Goal: Transaction & Acquisition: Purchase product/service

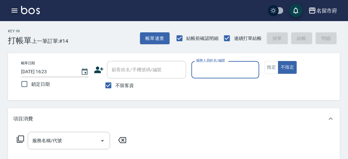
click at [15, 10] on icon "button" at bounding box center [15, 11] width 8 height 8
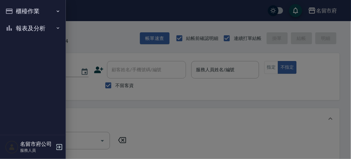
click at [15, 9] on button "櫃檯作業" at bounding box center [33, 11] width 61 height 17
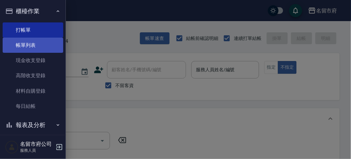
click at [31, 43] on link "帳單列表" at bounding box center [33, 45] width 61 height 15
click at [32, 44] on link "帳單列表" at bounding box center [33, 45] width 61 height 15
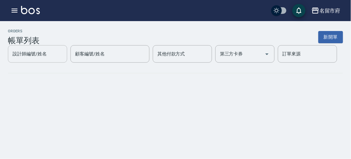
click at [30, 45] on div "設計師編號/姓名" at bounding box center [37, 53] width 59 height 17
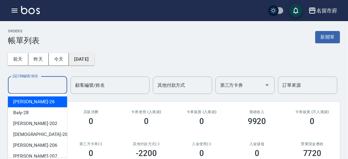
click at [88, 55] on button "[DATE]" at bounding box center [81, 59] width 25 height 12
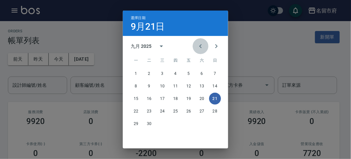
click at [197, 45] on icon "Previous month" at bounding box center [201, 46] width 8 height 8
click at [198, 45] on icon "Previous month" at bounding box center [201, 46] width 8 height 8
click at [147, 74] on button "1" at bounding box center [149, 74] width 12 height 12
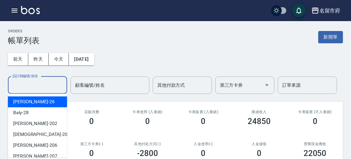
click at [42, 89] on input "設計師編號/姓名" at bounding box center [37, 85] width 53 height 12
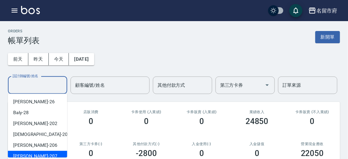
click at [38, 81] on input "設計師編號/姓名" at bounding box center [37, 85] width 53 height 12
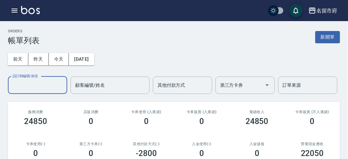
click at [44, 91] on div "設計師編號/姓名" at bounding box center [37, 84] width 59 height 17
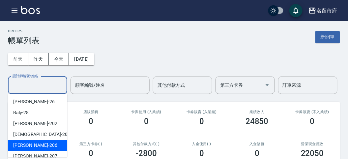
click at [40, 141] on div "[PERSON_NAME] -206" at bounding box center [37, 145] width 59 height 11
type input "[PERSON_NAME]-206"
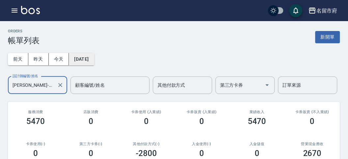
click at [94, 54] on button "[DATE]" at bounding box center [81, 59] width 25 height 12
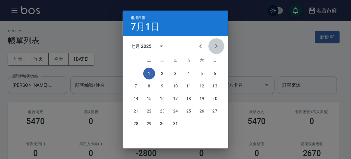
click at [216, 46] on icon "Next month" at bounding box center [216, 46] width 8 height 8
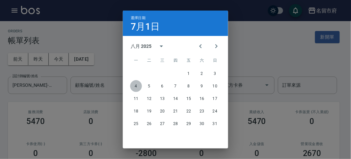
click at [135, 86] on button "4" at bounding box center [136, 86] width 12 height 12
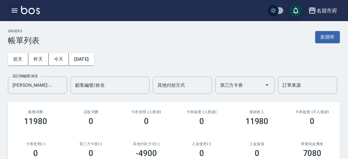
click at [17, 14] on icon "button" at bounding box center [15, 11] width 8 height 8
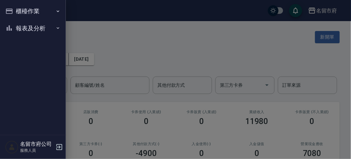
click at [17, 13] on div "櫃檯作業 打帳單 帳單列表 現金收支登錄 高階收支登錄 材料自購登錄 每日結帳 報表及分析 報表目錄 店家日報表 互助排行榜 互助點數明細 設計師日報表 設計…" at bounding box center [33, 79] width 66 height 159
click at [23, 17] on button "櫃檯作業" at bounding box center [33, 11] width 61 height 17
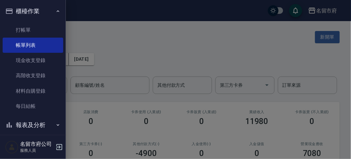
click at [29, 8] on button "櫃檯作業" at bounding box center [33, 11] width 61 height 17
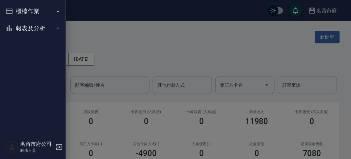
click at [30, 27] on button "報表及分析" at bounding box center [33, 28] width 61 height 17
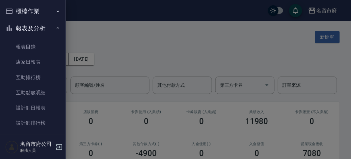
click at [27, 12] on button "櫃檯作業" at bounding box center [33, 11] width 61 height 17
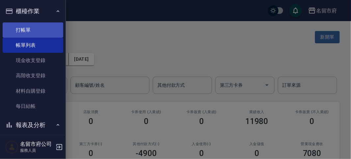
click at [31, 29] on link "打帳單" at bounding box center [33, 29] width 61 height 15
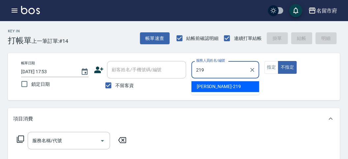
type input "[PERSON_NAME]-219"
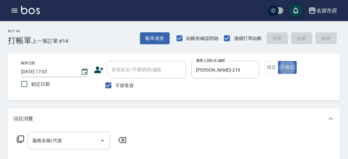
type button "false"
click at [22, 138] on icon at bounding box center [20, 139] width 8 height 8
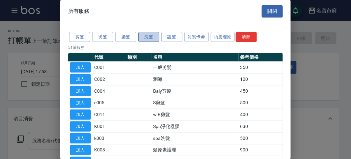
click at [149, 38] on button "洗髮" at bounding box center [148, 37] width 21 height 10
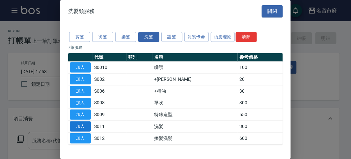
click at [89, 127] on button "加入" at bounding box center [80, 126] width 21 height 10
type input "洗髮(S011)"
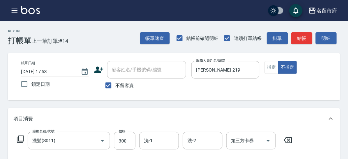
click at [19, 141] on icon at bounding box center [20, 138] width 7 height 7
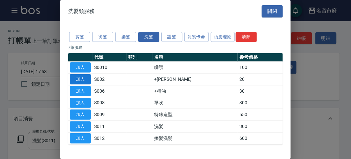
click at [82, 80] on button "加入" at bounding box center [80, 79] width 21 height 10
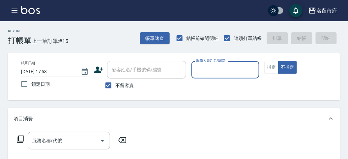
drag, startPoint x: 231, startPoint y: 79, endPoint x: 224, endPoint y: 76, distance: 7.7
click at [229, 79] on p at bounding box center [225, 81] width 68 height 7
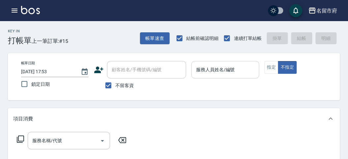
drag, startPoint x: 221, startPoint y: 73, endPoint x: 218, endPoint y: 76, distance: 4.7
click at [220, 73] on input "服務人員姓名/編號" at bounding box center [225, 70] width 62 height 12
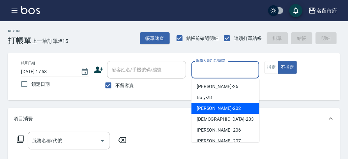
click at [208, 118] on span "聖德 -203" at bounding box center [225, 119] width 57 height 7
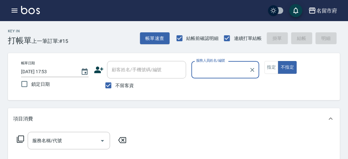
type input "聖德-203"
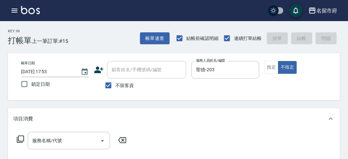
click at [17, 137] on icon at bounding box center [20, 139] width 8 height 8
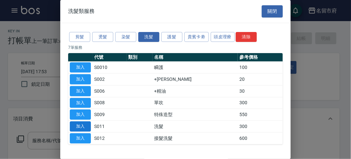
click at [81, 122] on button "加入" at bounding box center [80, 126] width 21 height 10
type input "洗髮(S011)"
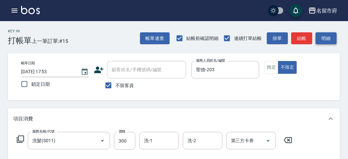
click at [325, 41] on button "明細" at bounding box center [325, 38] width 21 height 12
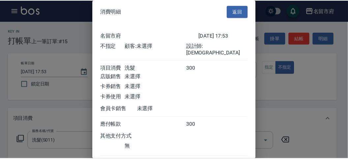
scroll to position [37, 0]
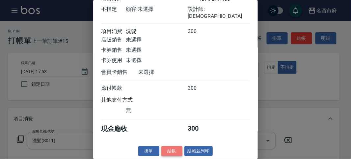
click at [167, 153] on button "結帳" at bounding box center [171, 151] width 21 height 10
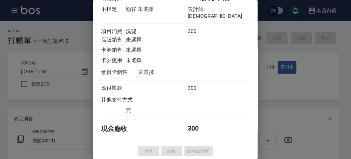
type input "[DATE] 18:00"
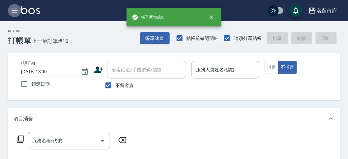
click at [13, 12] on icon "button" at bounding box center [15, 11] width 8 height 8
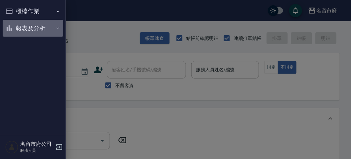
click at [27, 29] on button "報表及分析" at bounding box center [33, 28] width 61 height 17
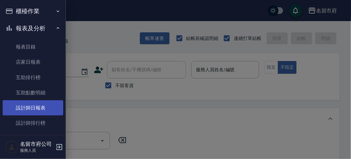
click at [39, 110] on link "設計師日報表" at bounding box center [33, 107] width 61 height 15
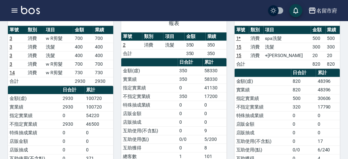
scroll to position [292, 0]
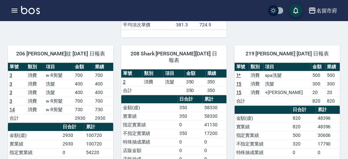
click at [21, 6] on div "名留市府 登出" at bounding box center [174, 10] width 348 height 21
click at [29, 9] on img at bounding box center [30, 10] width 19 height 8
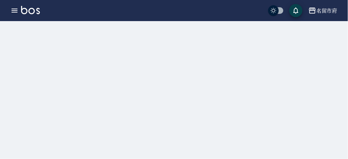
click at [29, 9] on img at bounding box center [30, 10] width 19 height 8
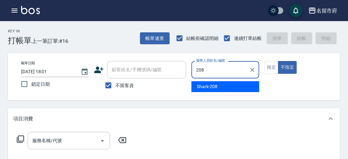
click at [205, 83] on span "Shark -208" at bounding box center [207, 86] width 21 height 7
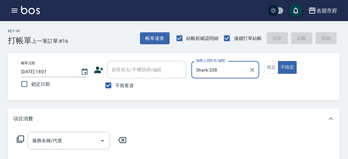
type input "Shark-208"
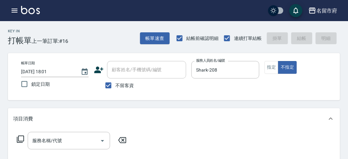
click at [21, 137] on icon at bounding box center [20, 139] width 8 height 8
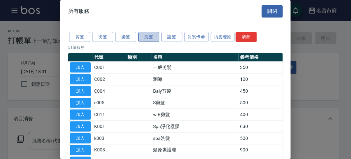
click at [149, 35] on button "洗髮" at bounding box center [148, 37] width 21 height 10
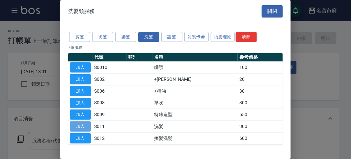
click at [73, 126] on button "加入" at bounding box center [80, 126] width 21 height 10
type input "洗髮(S011)"
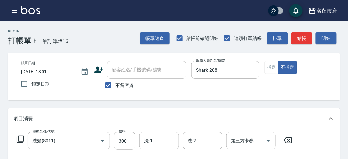
click at [18, 139] on icon at bounding box center [20, 138] width 7 height 7
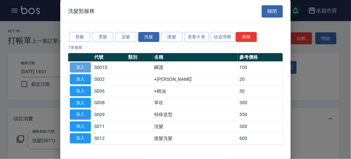
click at [78, 65] on button "加入" at bounding box center [80, 67] width 21 height 10
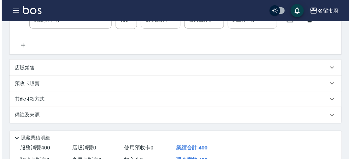
scroll to position [218, 0]
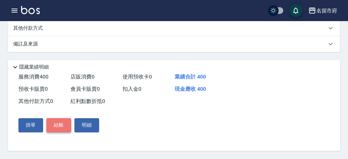
click at [61, 124] on button "結帳" at bounding box center [58, 125] width 25 height 14
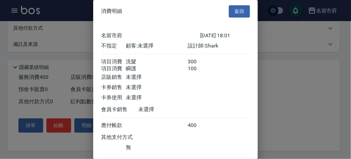
scroll to position [44, 0]
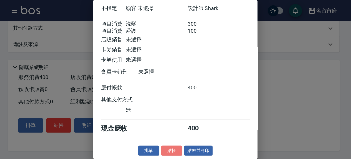
click at [167, 148] on button "結帳" at bounding box center [171, 151] width 21 height 10
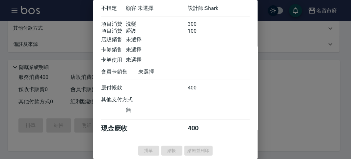
type input "[DATE] 18:15"
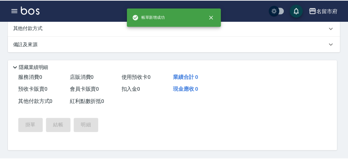
scroll to position [0, 0]
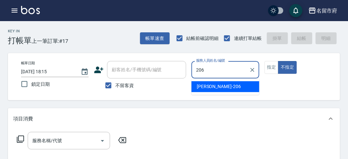
type input "[PERSON_NAME]-206"
type button "false"
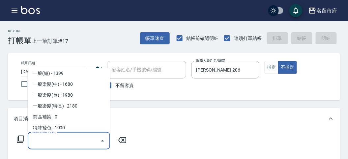
scroll to position [252, 0]
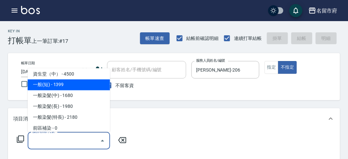
type input "一般(短)(R000)"
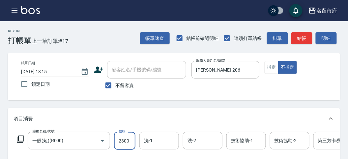
type input "2300"
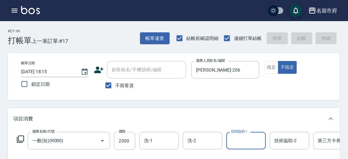
type input "[DATE] 18:22"
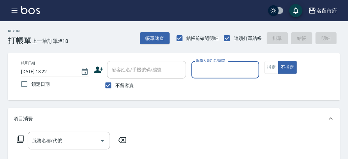
click at [211, 67] on input "服務人員姓名/編號" at bounding box center [225, 70] width 62 height 12
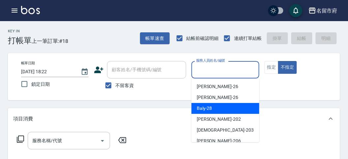
click at [205, 108] on span "Baly -28" at bounding box center [204, 108] width 15 height 7
type input "Baly-28"
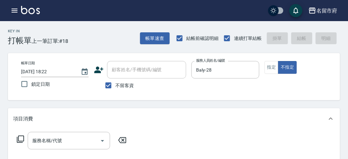
click at [19, 136] on icon at bounding box center [20, 138] width 7 height 7
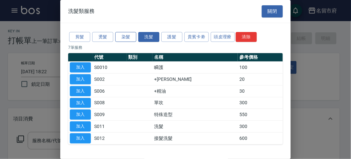
click at [127, 33] on button "染髮" at bounding box center [125, 37] width 21 height 10
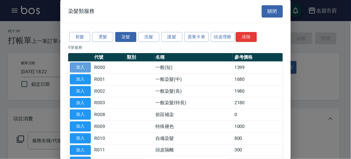
click at [76, 64] on button "加入" at bounding box center [80, 67] width 21 height 10
type input "一般(短)(R000)"
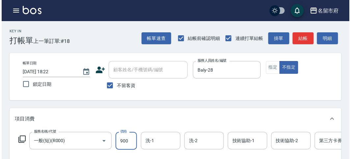
scroll to position [199, 0]
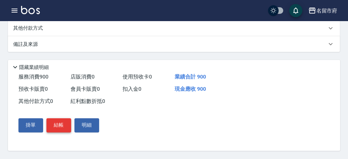
type input "900"
click at [63, 129] on button "結帳" at bounding box center [58, 125] width 25 height 14
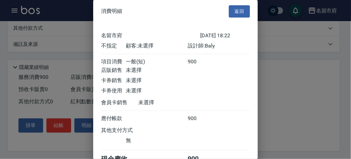
scroll to position [37, 0]
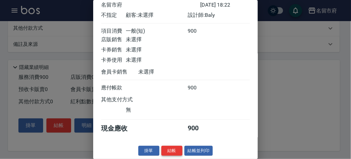
click at [172, 150] on button "結帳" at bounding box center [171, 151] width 21 height 10
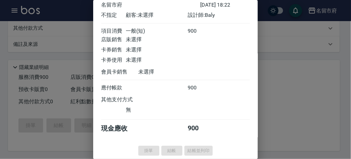
type input "[DATE] 18:28"
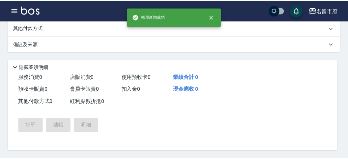
scroll to position [0, 0]
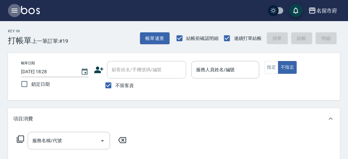
click at [13, 13] on icon "button" at bounding box center [15, 11] width 8 height 8
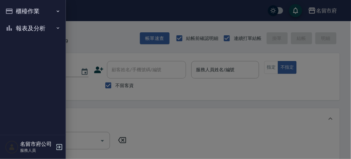
click at [26, 28] on button "報表及分析" at bounding box center [33, 28] width 61 height 17
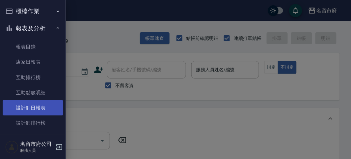
click at [27, 105] on link "設計師日報表" at bounding box center [33, 107] width 61 height 15
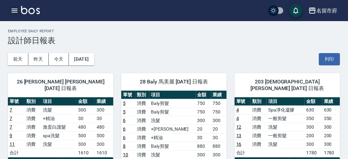
click at [17, 9] on icon "button" at bounding box center [15, 11] width 8 height 8
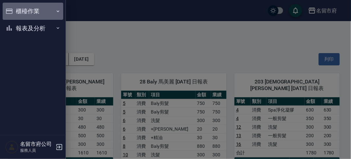
click at [17, 9] on button "櫃檯作業" at bounding box center [33, 11] width 61 height 17
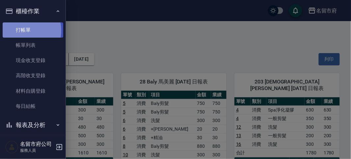
click at [17, 30] on link "打帳單" at bounding box center [33, 29] width 61 height 15
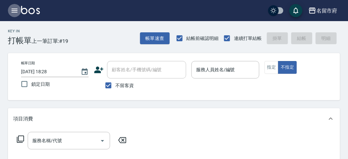
click at [17, 10] on icon "button" at bounding box center [15, 11] width 8 height 8
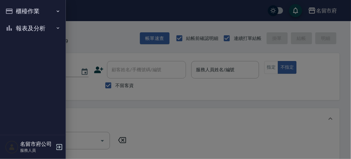
click at [22, 14] on button "櫃檯作業" at bounding box center [33, 11] width 61 height 17
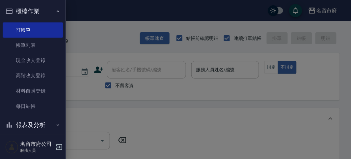
click at [115, 27] on div at bounding box center [175, 79] width 351 height 159
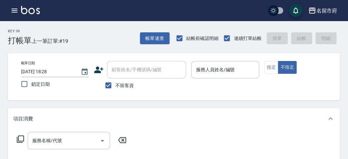
click at [213, 72] on input "服務人員姓名/編號" at bounding box center [225, 70] width 62 height 12
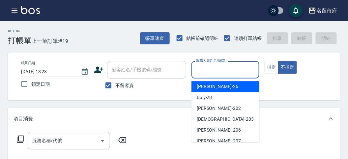
click at [210, 83] on span "[PERSON_NAME] -26" at bounding box center [217, 86] width 41 height 7
type input "[PERSON_NAME]-26"
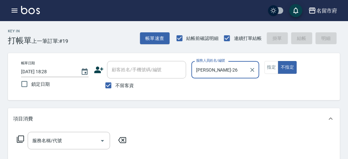
click at [18, 136] on icon at bounding box center [20, 138] width 7 height 7
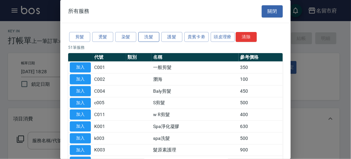
click at [148, 34] on button "洗髮" at bounding box center [148, 37] width 21 height 10
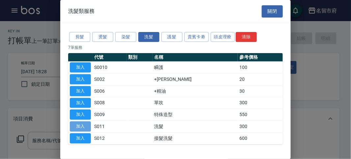
drag, startPoint x: 85, startPoint y: 122, endPoint x: 44, endPoint y: 137, distance: 43.7
click at [83, 122] on button "加入" at bounding box center [80, 126] width 21 height 10
type input "洗髮(S011)"
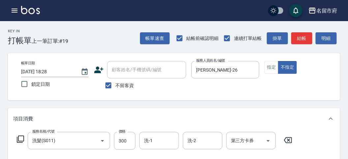
click at [16, 138] on icon at bounding box center [20, 139] width 8 height 8
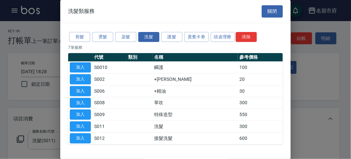
click at [83, 89] on button "加入" at bounding box center [80, 91] width 21 height 10
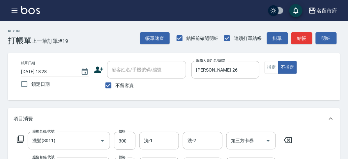
click at [21, 139] on icon at bounding box center [20, 139] width 8 height 8
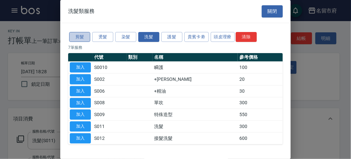
click at [74, 35] on button "剪髮" at bounding box center [79, 37] width 21 height 10
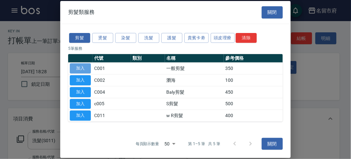
drag, startPoint x: 77, startPoint y: 67, endPoint x: 14, endPoint y: 143, distance: 98.2
click at [77, 67] on button "加入" at bounding box center [80, 68] width 21 height 10
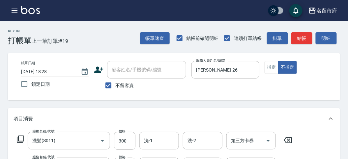
click at [21, 135] on div "服務名稱/代號 洗髮(S011) 服務名稱/代號 價格 300 價格 洗-1 洗-1 洗-2 洗-2 第三方卡券 第三方卡券" at bounding box center [154, 141] width 283 height 18
click at [23, 137] on icon at bounding box center [20, 139] width 8 height 8
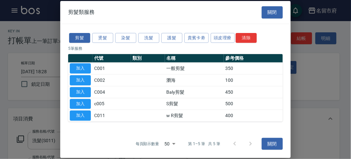
click at [150, 32] on div "剪髮 燙髮 染髮 洗髮 護髮 貴賓卡劵 頭皮理療 清除" at bounding box center [175, 38] width 215 height 12
click at [157, 40] on button "洗髮" at bounding box center [148, 38] width 21 height 10
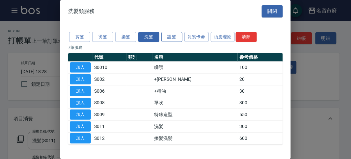
click at [170, 38] on button "護髮" at bounding box center [171, 37] width 21 height 10
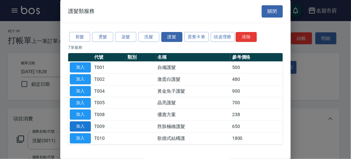
click at [76, 123] on button "加入" at bounding box center [80, 126] width 21 height 10
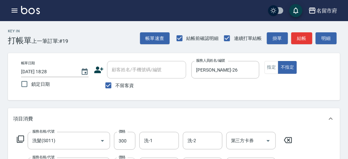
scroll to position [37, 0]
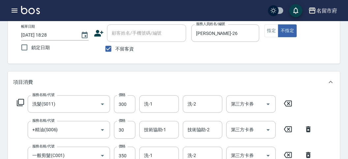
click at [147, 102] on div "洗-1 洗-1" at bounding box center [159, 103] width 40 height 17
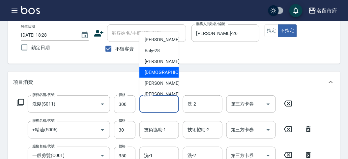
scroll to position [72, 0]
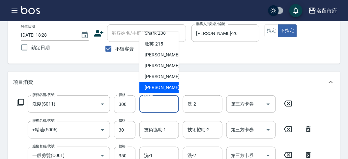
drag, startPoint x: 160, startPoint y: 86, endPoint x: 158, endPoint y: 98, distance: 12.0
click at [160, 87] on span "[PERSON_NAME] -222" at bounding box center [167, 87] width 44 height 7
type input "[PERSON_NAME]-222"
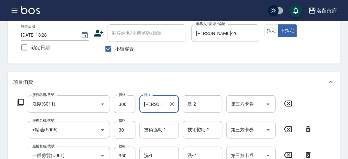
click at [168, 125] on input "技術協助-1" at bounding box center [159, 130] width 34 height 12
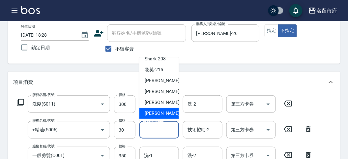
drag, startPoint x: 162, startPoint y: 113, endPoint x: 156, endPoint y: 115, distance: 5.8
click at [161, 113] on span "[PERSON_NAME] -222" at bounding box center [167, 113] width 44 height 7
type input "[PERSON_NAME]-222"
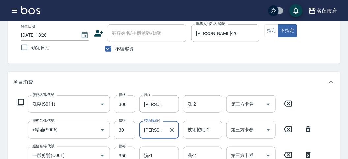
scroll to position [110, 0]
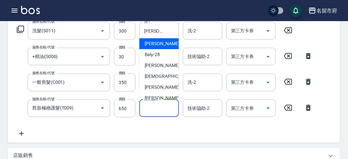
click at [150, 111] on input "技術協助-1" at bounding box center [159, 108] width 34 height 12
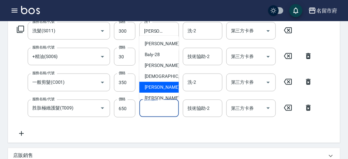
scroll to position [72, 0]
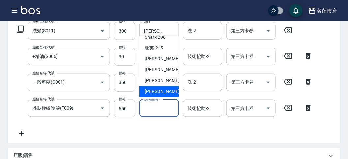
click at [152, 92] on span "[PERSON_NAME] -222" at bounding box center [167, 91] width 44 height 7
type input "[PERSON_NAME]-222"
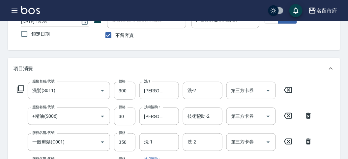
scroll to position [160, 0]
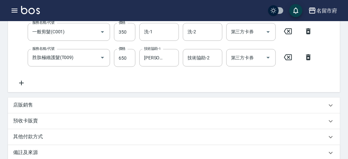
drag, startPoint x: 107, startPoint y: 140, endPoint x: 104, endPoint y: 134, distance: 7.5
click at [106, 138] on div "其他付款方式" at bounding box center [174, 137] width 332 height 16
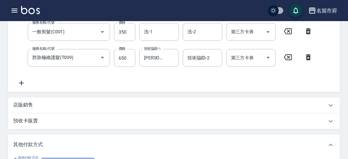
scroll to position [197, 0]
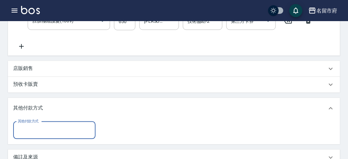
click at [59, 134] on input "其他付款方式" at bounding box center [54, 130] width 76 height 12
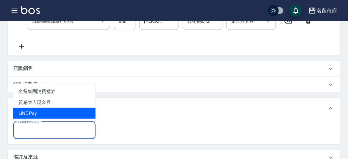
click at [36, 110] on span "LlNE Pay" at bounding box center [54, 113] width 82 height 11
type input "LlNE Pay"
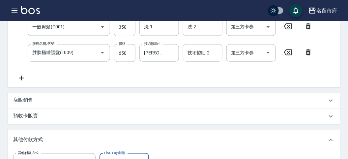
scroll to position [275, 0]
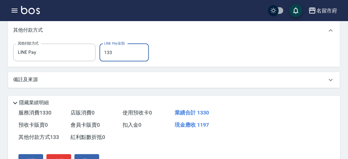
type input "1330"
type input "[DATE] 18:57"
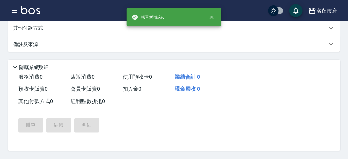
scroll to position [0, 0]
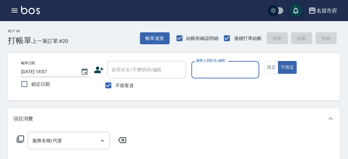
click at [206, 72] on input "服務人員姓名/編號" at bounding box center [225, 70] width 62 height 12
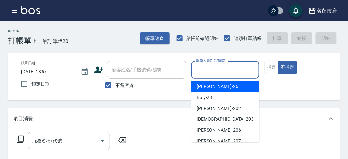
click at [211, 86] on span "[PERSON_NAME] -26" at bounding box center [217, 86] width 41 height 7
type input "[PERSON_NAME]-26"
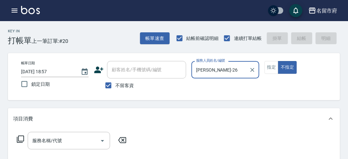
click at [13, 138] on div "服務名稱/代號 服務名稱/代號" at bounding box center [174, 151] width 332 height 45
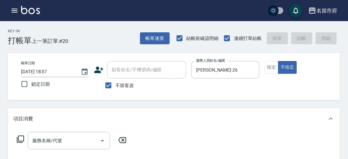
click at [17, 136] on icon at bounding box center [20, 139] width 8 height 8
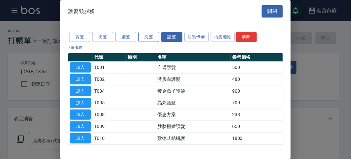
click at [150, 37] on button "洗髮" at bounding box center [148, 37] width 21 height 10
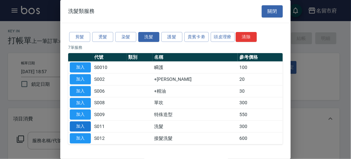
click at [83, 125] on button "加入" at bounding box center [80, 126] width 21 height 10
type input "洗髮(S011)"
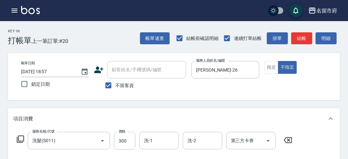
click at [19, 138] on icon at bounding box center [20, 139] width 8 height 8
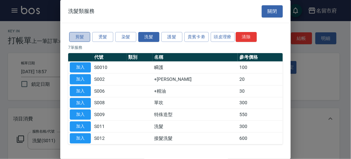
click at [74, 36] on button "剪髮" at bounding box center [79, 37] width 21 height 10
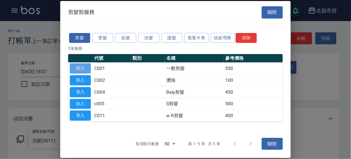
click at [80, 67] on button "加入" at bounding box center [80, 68] width 21 height 10
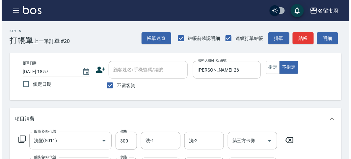
scroll to position [218, 0]
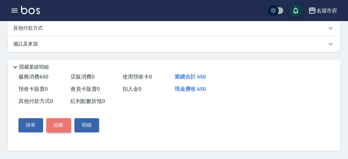
click at [61, 123] on button "結帳" at bounding box center [58, 125] width 25 height 14
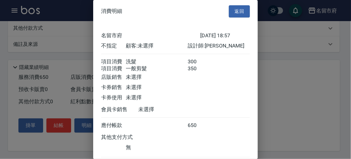
scroll to position [44, 0]
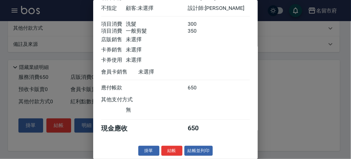
click at [171, 152] on button "結帳" at bounding box center [171, 151] width 21 height 10
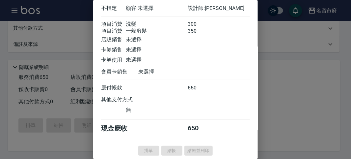
type input "[DATE] 19:00"
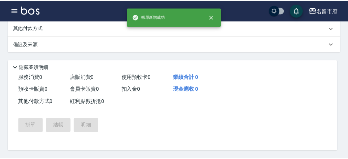
scroll to position [0, 0]
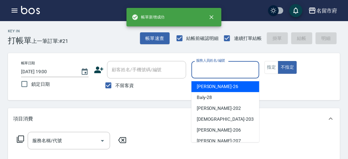
click at [204, 67] on input "服務人員姓名/編號" at bounding box center [225, 70] width 62 height 12
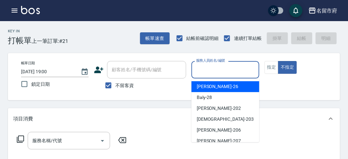
click at [207, 87] on span "[PERSON_NAME] -26" at bounding box center [217, 86] width 41 height 7
type input "[PERSON_NAME]-26"
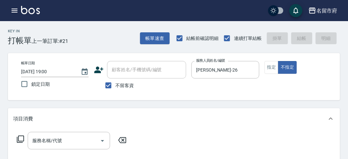
click at [22, 139] on icon at bounding box center [20, 139] width 8 height 8
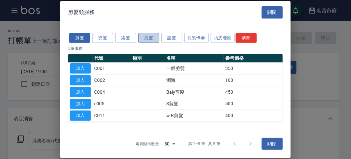
click at [145, 38] on button "洗髮" at bounding box center [148, 38] width 21 height 10
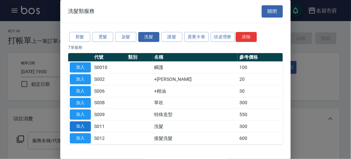
click at [78, 123] on button "加入" at bounding box center [80, 126] width 21 height 10
type input "洗髮(S011)"
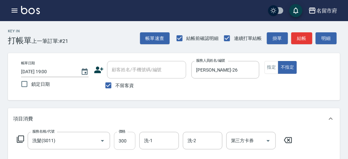
click at [130, 142] on input "300" at bounding box center [124, 141] width 21 height 18
type input "350"
click at [176, 112] on div "項目消費" at bounding box center [174, 118] width 332 height 21
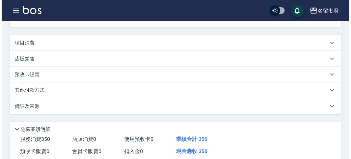
scroll to position [136, 0]
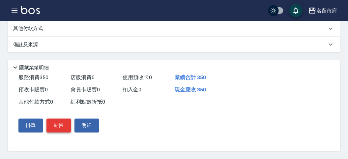
click at [66, 127] on button "結帳" at bounding box center [58, 126] width 25 height 14
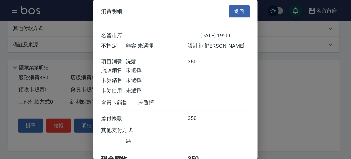
scroll to position [37, 0]
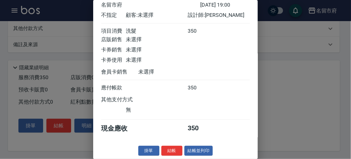
click at [167, 150] on button "結帳" at bounding box center [171, 151] width 21 height 10
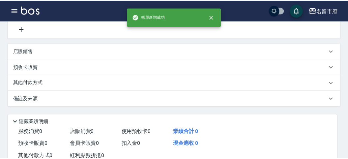
scroll to position [0, 0]
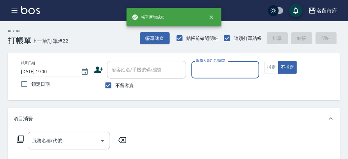
click at [206, 75] on div "服務人員姓名/編號" at bounding box center [225, 69] width 68 height 17
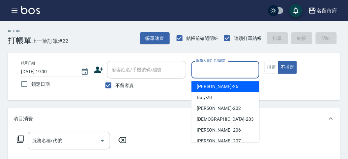
click at [210, 88] on span "[PERSON_NAME] -26" at bounding box center [217, 86] width 41 height 7
type input "[PERSON_NAME]-26"
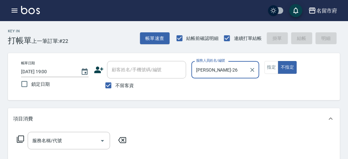
click at [21, 139] on icon at bounding box center [20, 139] width 8 height 8
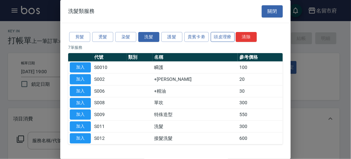
click at [229, 34] on button "頭皮理療" at bounding box center [223, 37] width 24 height 10
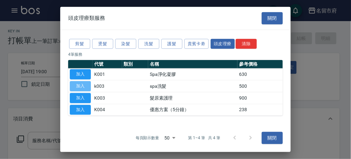
click at [76, 83] on button "加入" at bounding box center [80, 86] width 21 height 10
type input "spa洗髮(k003)"
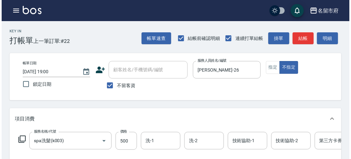
scroll to position [199, 0]
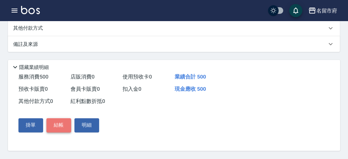
click at [62, 125] on button "結帳" at bounding box center [58, 125] width 25 height 14
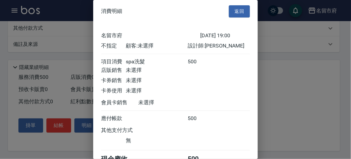
scroll to position [37, 0]
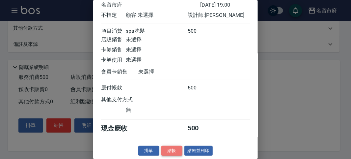
click at [174, 148] on button "結帳" at bounding box center [171, 151] width 21 height 10
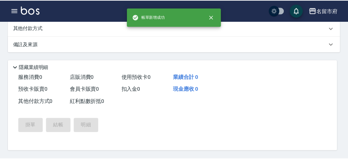
scroll to position [0, 0]
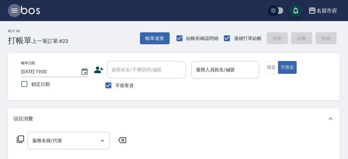
click at [14, 11] on icon "button" at bounding box center [15, 11] width 6 height 4
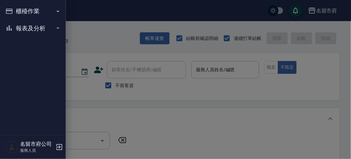
click at [15, 11] on button "櫃檯作業" at bounding box center [33, 11] width 61 height 17
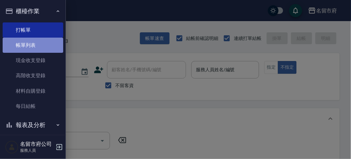
click at [37, 42] on link "帳單列表" at bounding box center [33, 45] width 61 height 15
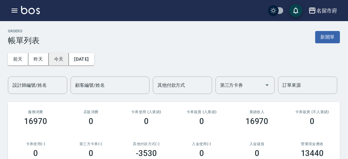
click at [58, 58] on button "今天" at bounding box center [59, 59] width 20 height 12
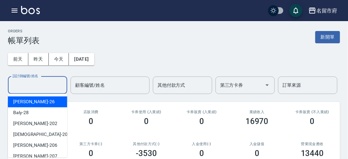
click at [37, 88] on input "設計師編號/姓名" at bounding box center [37, 85] width 53 height 12
click at [41, 98] on div "[PERSON_NAME] -26" at bounding box center [37, 101] width 59 height 11
type input "[PERSON_NAME]-26"
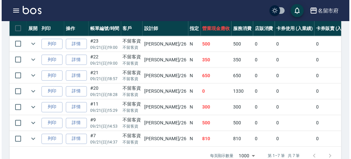
scroll to position [146, 0]
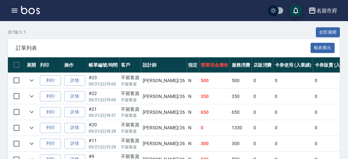
click at [123, 48] on span "訂單列表" at bounding box center [163, 48] width 295 height 7
click at [14, 11] on icon "button" at bounding box center [15, 11] width 8 height 8
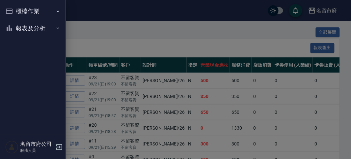
click at [14, 11] on button "櫃檯作業" at bounding box center [33, 11] width 61 height 17
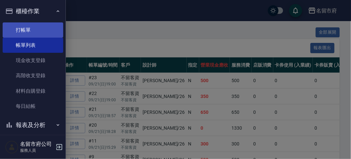
click at [37, 29] on link "打帳單" at bounding box center [33, 29] width 61 height 15
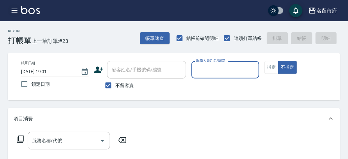
click at [15, 9] on icon "button" at bounding box center [15, 11] width 6 height 4
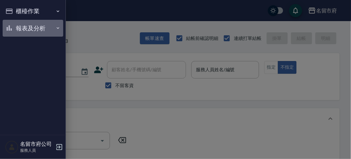
click at [27, 30] on button "報表及分析" at bounding box center [33, 28] width 61 height 17
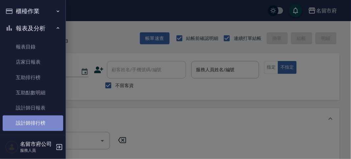
click at [45, 116] on link "設計師排行榜" at bounding box center [33, 122] width 61 height 15
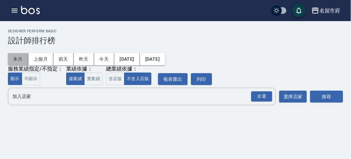
click at [19, 61] on button "本月" at bounding box center [18, 59] width 20 height 12
click at [263, 96] on div "全選" at bounding box center [261, 96] width 21 height 10
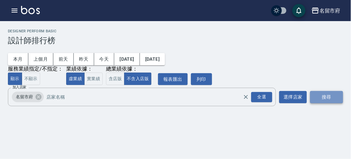
click at [314, 98] on button "搜尋" at bounding box center [326, 97] width 33 height 12
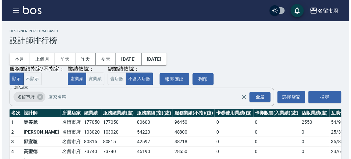
scroll to position [58, 0]
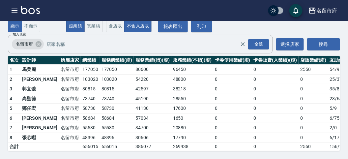
click at [220, 26] on div "本月 上個月 [DATE] [DATE] [DATE] [DATE] [DATE] 服務業績指定/不指定： 顯示 不顯示 業績依據： 虛業績 實業績 總業績依…" at bounding box center [174, 12] width 332 height 40
click at [15, 10] on icon "button" at bounding box center [15, 11] width 6 height 4
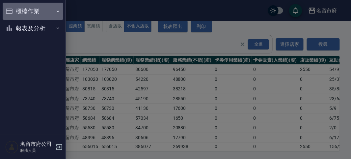
click at [15, 10] on button "櫃檯作業" at bounding box center [33, 11] width 61 height 17
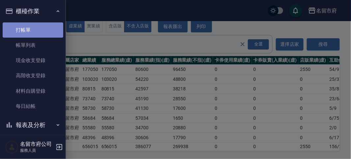
click at [36, 33] on link "打帳單" at bounding box center [33, 29] width 61 height 15
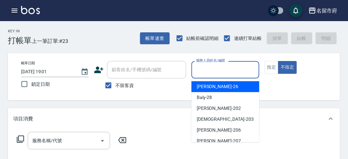
click at [207, 71] on input "服務人員姓名/編號" at bounding box center [225, 70] width 62 height 12
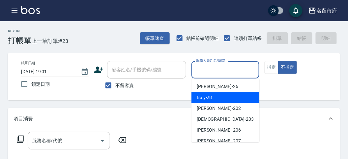
click at [203, 97] on span "Baly -28" at bounding box center [204, 97] width 15 height 7
type input "Baly-28"
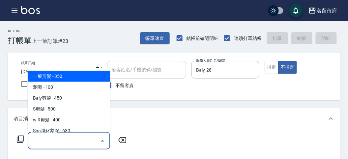
click at [45, 138] on input "服務名稱/代號" at bounding box center [64, 141] width 67 height 12
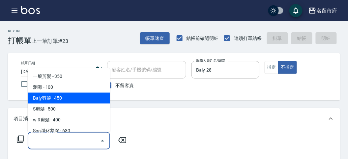
click at [71, 94] on span "Baly剪髮 - 450" at bounding box center [69, 98] width 82 height 11
type input "Baly剪髮(C004)"
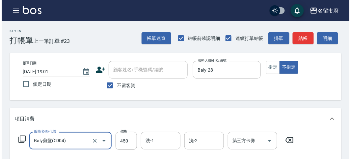
scroll to position [183, 0]
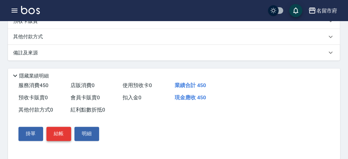
click at [58, 133] on button "結帳" at bounding box center [58, 134] width 25 height 14
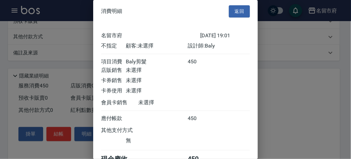
scroll to position [37, 0]
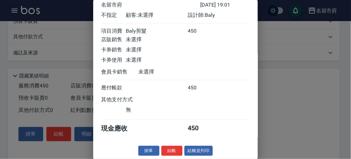
drag, startPoint x: 169, startPoint y: 148, endPoint x: 162, endPoint y: 138, distance: 11.7
click at [167, 147] on button "結帳" at bounding box center [171, 151] width 21 height 10
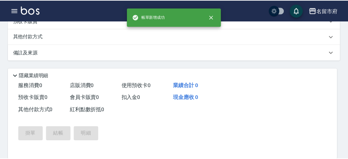
scroll to position [0, 0]
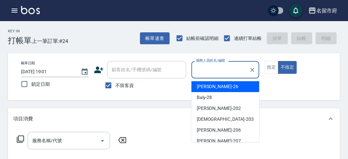
drag, startPoint x: 237, startPoint y: 72, endPoint x: 233, endPoint y: 72, distance: 3.6
click at [235, 72] on input "服務人員姓名/編號" at bounding box center [220, 70] width 52 height 12
click at [255, 68] on icon "Clear" at bounding box center [252, 70] width 7 height 7
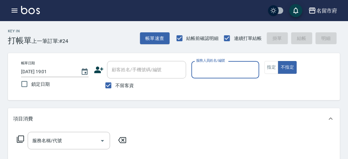
click at [233, 63] on div "服務人員姓名/編號" at bounding box center [225, 69] width 68 height 17
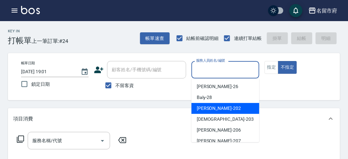
click at [284, 121] on div "項目消費" at bounding box center [170, 118] width 314 height 7
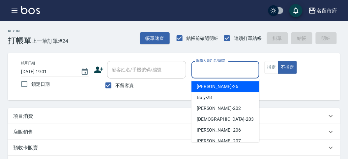
click at [212, 67] on input "服務人員姓名/編號" at bounding box center [225, 70] width 62 height 12
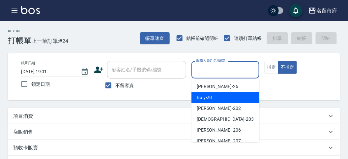
click at [203, 100] on div "Baly -28" at bounding box center [225, 97] width 68 height 11
type input "Baly-28"
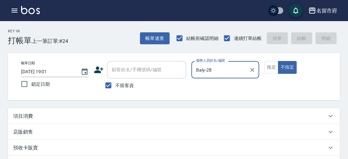
click at [33, 116] on div "項目消費" at bounding box center [170, 116] width 314 height 7
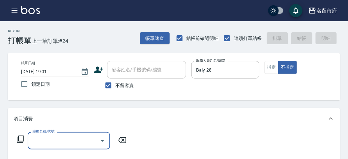
click at [22, 137] on icon at bounding box center [20, 139] width 8 height 8
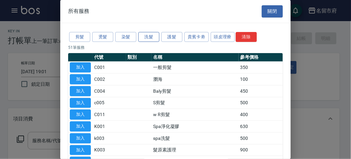
click at [145, 38] on button "洗髮" at bounding box center [148, 37] width 21 height 10
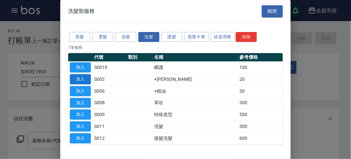
drag, startPoint x: 68, startPoint y: 76, endPoint x: 76, endPoint y: 78, distance: 8.0
click at [72, 77] on td "加入" at bounding box center [80, 79] width 24 height 12
click at [96, 76] on tr "加入 S002 +潤絲 20" at bounding box center [175, 79] width 215 height 12
click at [86, 76] on button "加入" at bounding box center [80, 79] width 21 height 10
type input "+[PERSON_NAME](S002)"
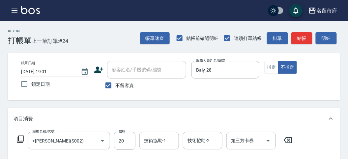
click at [20, 137] on icon at bounding box center [20, 139] width 8 height 8
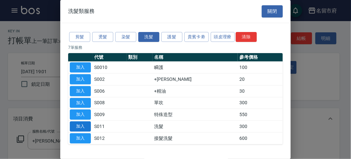
click at [75, 123] on button "加入" at bounding box center [80, 126] width 21 height 10
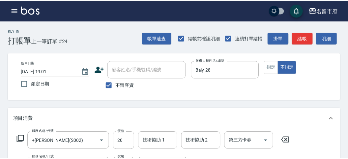
scroll to position [87, 0]
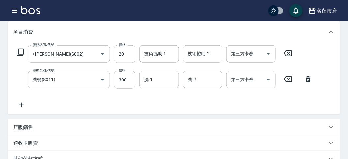
click at [21, 50] on icon at bounding box center [20, 52] width 8 height 8
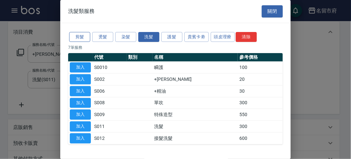
click at [77, 36] on button "剪髮" at bounding box center [79, 37] width 21 height 10
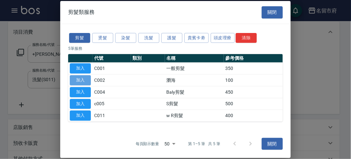
click at [83, 83] on button "加入" at bounding box center [80, 80] width 21 height 10
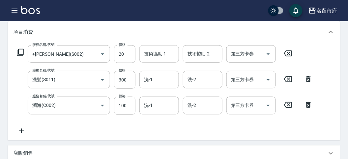
click at [159, 55] on input "技術協助-1" at bounding box center [159, 54] width 34 height 12
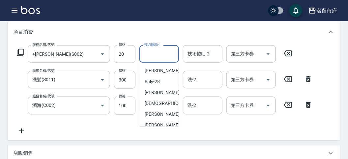
scroll to position [72, 0]
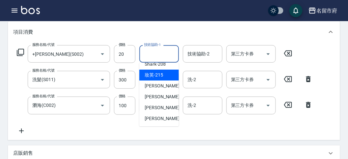
click at [167, 78] on div "妝英 -215" at bounding box center [159, 74] width 40 height 11
type input "妝英-215"
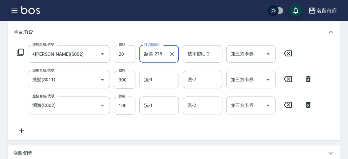
click at [156, 80] on input "洗-1" at bounding box center [159, 80] width 34 height 12
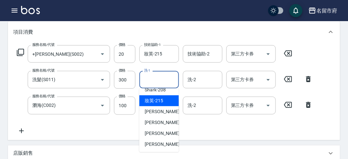
click at [163, 100] on div "妝英 -215" at bounding box center [159, 100] width 40 height 11
type input "妝英-215"
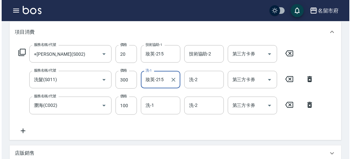
scroll to position [244, 0]
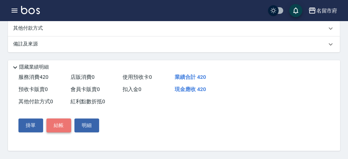
click at [64, 125] on button "結帳" at bounding box center [58, 126] width 25 height 14
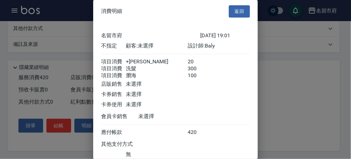
scroll to position [51, 0]
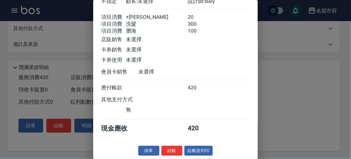
click at [170, 145] on div "消費明細 返回 名留市府 [DATE] 19:01 不指定 顧客: 未選擇 設計師: Baly 項目消費 +潤絲 20 項目消費 洗髮 300 項目消費 瀏海…" at bounding box center [175, 79] width 165 height 159
click at [171, 149] on button "結帳" at bounding box center [171, 151] width 21 height 10
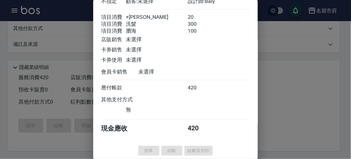
type input "[DATE] 19:26"
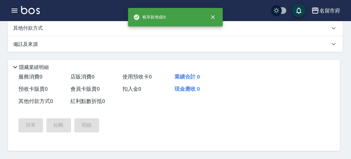
scroll to position [0, 0]
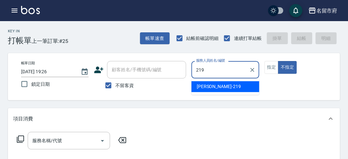
type input "[PERSON_NAME]-219"
type button "false"
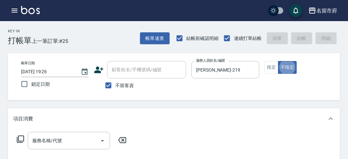
click at [20, 139] on icon at bounding box center [20, 139] width 8 height 8
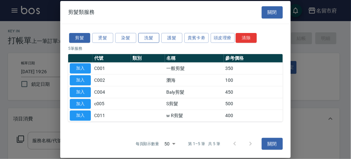
click at [148, 41] on button "洗髮" at bounding box center [148, 38] width 21 height 10
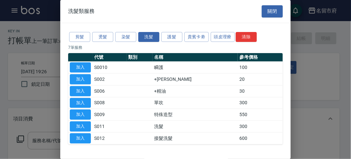
scroll to position [20, 0]
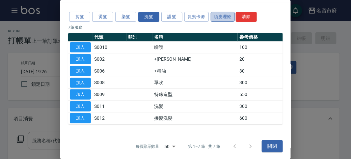
click at [227, 15] on button "頭皮理療" at bounding box center [223, 17] width 24 height 10
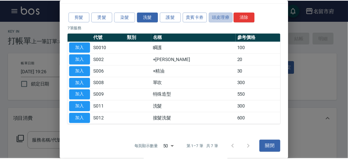
scroll to position [0, 0]
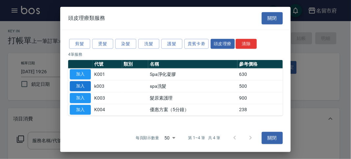
click at [86, 85] on button "加入" at bounding box center [80, 86] width 21 height 10
type input "spa洗髮(k003)"
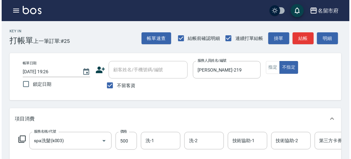
scroll to position [199, 0]
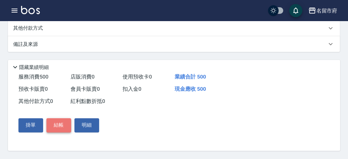
click at [54, 120] on button "結帳" at bounding box center [58, 125] width 25 height 14
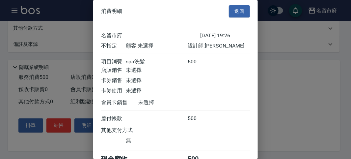
scroll to position [37, 0]
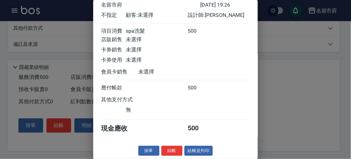
click at [167, 152] on button "結帳" at bounding box center [171, 151] width 21 height 10
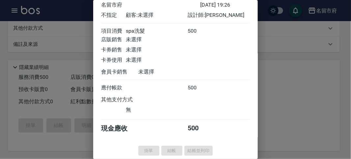
type input "[DATE] 19:27"
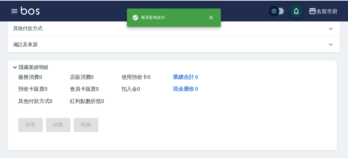
scroll to position [0, 0]
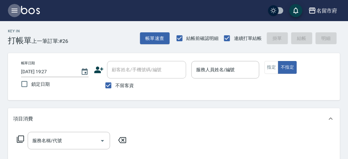
click at [13, 7] on button "button" at bounding box center [14, 10] width 13 height 13
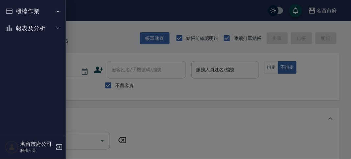
click at [17, 7] on button "櫃檯作業" at bounding box center [33, 11] width 61 height 17
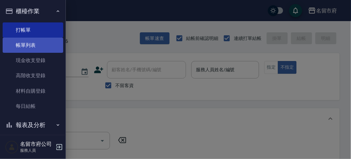
click at [25, 43] on link "帳單列表" at bounding box center [33, 45] width 61 height 15
click at [25, 44] on link "帳單列表" at bounding box center [33, 45] width 61 height 15
click at [27, 45] on link "帳單列表" at bounding box center [33, 45] width 61 height 15
click at [27, 46] on link "帳單列表" at bounding box center [33, 45] width 61 height 15
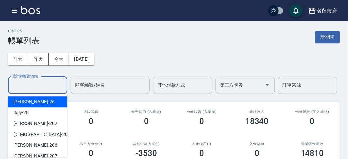
click at [35, 90] on input "設計師編號/姓名" at bounding box center [37, 85] width 53 height 12
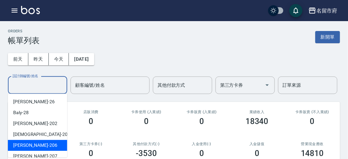
click at [34, 148] on span "[PERSON_NAME] -206" at bounding box center [35, 145] width 44 height 7
type input "[PERSON_NAME]-206"
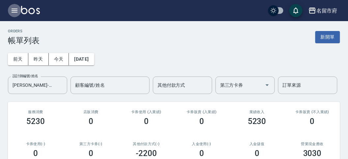
click at [14, 13] on icon "button" at bounding box center [15, 11] width 8 height 8
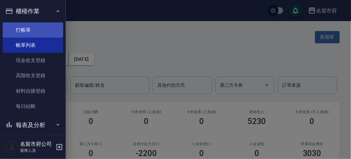
click at [21, 30] on link "打帳單" at bounding box center [33, 29] width 61 height 15
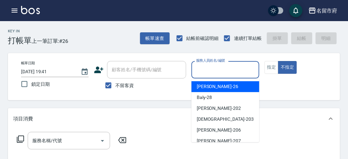
click at [242, 71] on input "服務人員姓名/編號" at bounding box center [225, 70] width 62 height 12
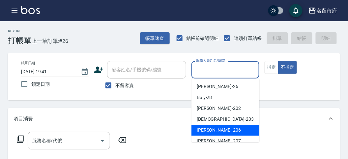
click at [228, 131] on div "[PERSON_NAME] -206" at bounding box center [225, 129] width 68 height 11
type input "[PERSON_NAME]-206"
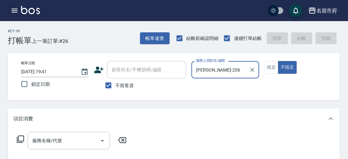
click at [59, 139] on input "服務名稱/代號" at bounding box center [64, 141] width 67 height 12
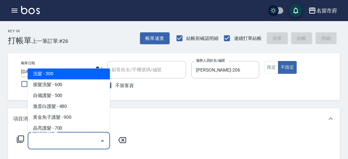
scroll to position [404, 0]
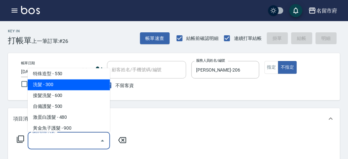
type input "洗髮(S011)"
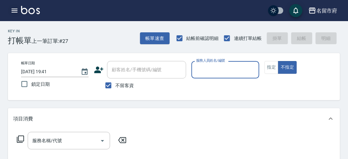
click at [15, 11] on icon "button" at bounding box center [15, 11] width 6 height 4
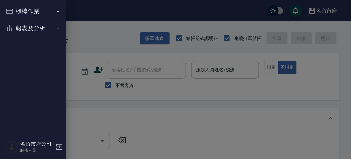
click at [15, 11] on button "櫃檯作業" at bounding box center [33, 11] width 61 height 17
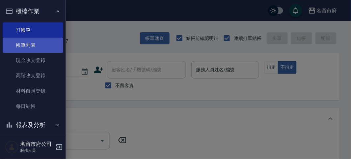
click at [29, 45] on link "帳單列表" at bounding box center [33, 45] width 61 height 15
click at [30, 45] on link "帳單列表" at bounding box center [33, 45] width 61 height 15
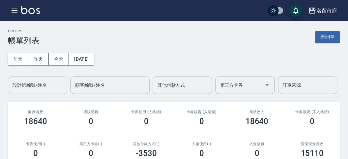
click at [45, 86] on input "設計師編號/姓名" at bounding box center [37, 85] width 53 height 12
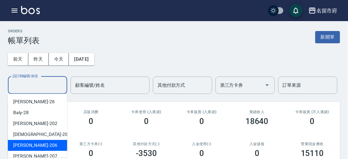
click at [45, 143] on div "[PERSON_NAME] -206" at bounding box center [37, 145] width 59 height 11
type input "[PERSON_NAME]-206"
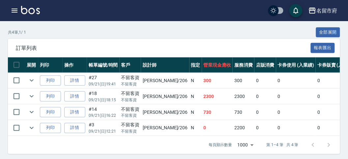
scroll to position [154, 0]
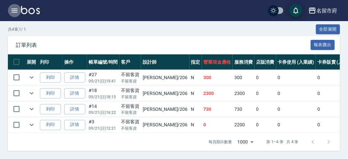
click at [14, 14] on icon "button" at bounding box center [15, 11] width 8 height 8
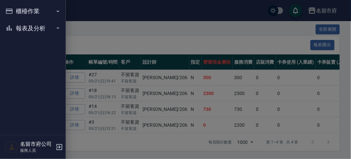
click at [73, 39] on div at bounding box center [175, 79] width 351 height 159
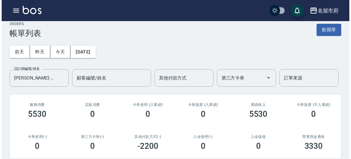
scroll to position [0, 0]
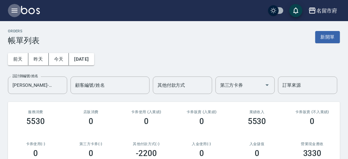
click at [12, 8] on icon "button" at bounding box center [15, 11] width 8 height 8
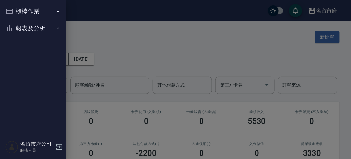
click at [13, 9] on button "櫃檯作業" at bounding box center [33, 11] width 61 height 17
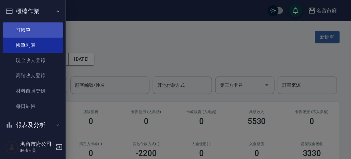
click at [22, 28] on link "打帳單" at bounding box center [33, 29] width 61 height 15
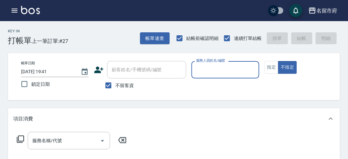
click at [226, 71] on input "服務人員姓名/編號" at bounding box center [225, 70] width 62 height 12
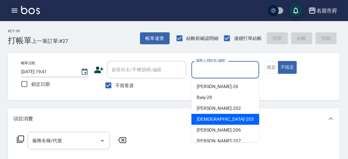
click at [223, 115] on div "聖德 -203" at bounding box center [225, 119] width 68 height 11
type input "聖德-203"
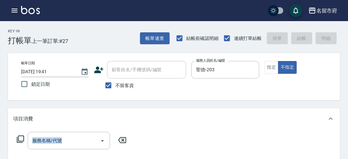
click at [16, 136] on div "服務名稱/代號 服務名稱/代號" at bounding box center [71, 140] width 117 height 17
click at [23, 139] on icon at bounding box center [20, 139] width 8 height 8
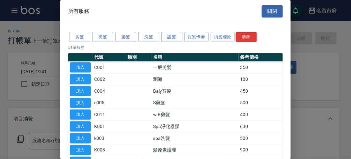
click at [144, 36] on button "洗髮" at bounding box center [148, 37] width 21 height 10
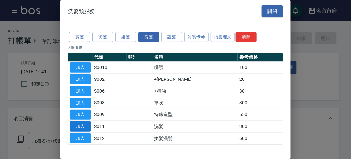
click at [84, 127] on button "加入" at bounding box center [80, 126] width 21 height 10
type input "洗髮(S011)"
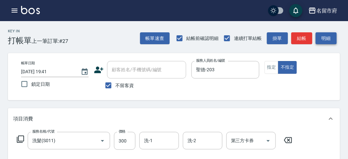
click at [324, 37] on button "明細" at bounding box center [325, 38] width 21 height 12
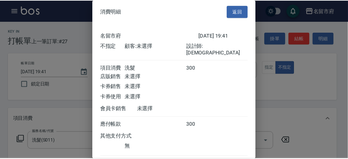
scroll to position [37, 0]
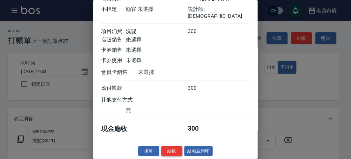
click at [169, 151] on button "結帳" at bounding box center [171, 151] width 21 height 10
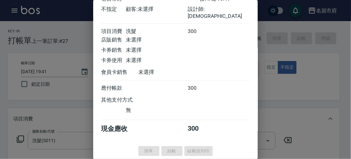
type input "[DATE] 19:43"
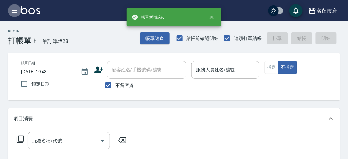
click at [12, 10] on icon "button" at bounding box center [15, 11] width 8 height 8
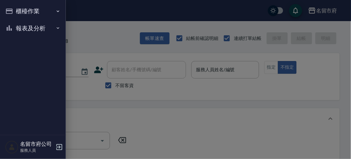
click at [28, 34] on button "報表及分析" at bounding box center [33, 28] width 61 height 17
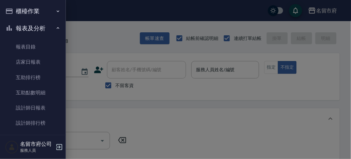
click at [24, 29] on button "報表及分析" at bounding box center [33, 28] width 61 height 17
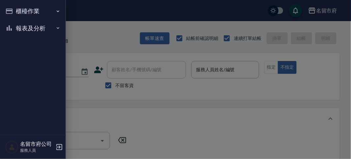
click at [24, 28] on button "報表及分析" at bounding box center [33, 28] width 61 height 17
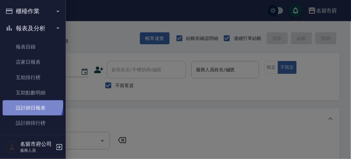
click at [30, 100] on link "設計師日報表" at bounding box center [33, 107] width 61 height 15
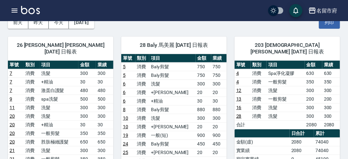
scroll to position [73, 0]
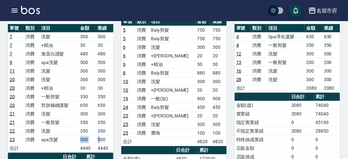
drag, startPoint x: 78, startPoint y: 128, endPoint x: 100, endPoint y: 132, distance: 22.4
click at [100, 135] on tr "23 消費 spa洗髮 500 500" at bounding box center [60, 139] width 105 height 9
click at [100, 135] on td "500" at bounding box center [104, 139] width 17 height 9
drag, startPoint x: 76, startPoint y: 120, endPoint x: 86, endPoint y: 121, distance: 9.4
click at [86, 126] on tr "22 消費 洗髮 350 350" at bounding box center [60, 130] width 105 height 9
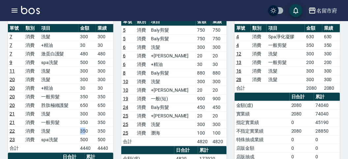
click at [86, 126] on td "350" at bounding box center [86, 130] width 17 height 9
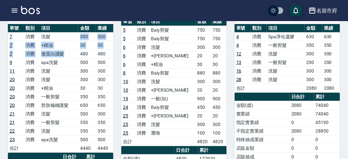
drag, startPoint x: 78, startPoint y: 44, endPoint x: 81, endPoint y: 30, distance: 14.3
click at [81, 32] on tbody "7 消費 洗髮 300 300 7 消費 +精油 30 30 7 消費 激蛋白護髮 480 480 9 消費 spa洗髮 500 500 11 消費 洗髮 3…" at bounding box center [60, 92] width 105 height 120
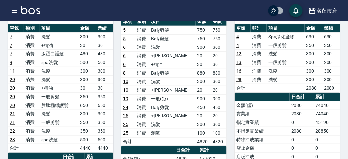
click at [76, 58] on td "spa洗髮" at bounding box center [59, 62] width 39 height 9
drag, startPoint x: 76, startPoint y: 54, endPoint x: 86, endPoint y: 56, distance: 9.5
click at [86, 58] on tr "9 消費 spa洗髮 500 500" at bounding box center [60, 62] width 105 height 9
drag, startPoint x: 79, startPoint y: 59, endPoint x: 88, endPoint y: 62, distance: 8.6
click at [88, 67] on td "300" at bounding box center [86, 71] width 17 height 9
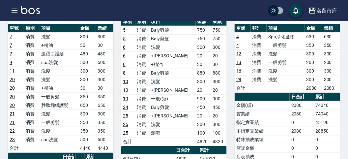
click at [71, 67] on td "洗髮" at bounding box center [59, 71] width 39 height 9
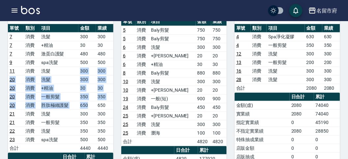
drag, startPoint x: 76, startPoint y: 67, endPoint x: 92, endPoint y: 98, distance: 35.1
click at [92, 98] on tbody "7 消費 洗髮 300 300 7 消費 +精油 30 30 7 消費 激蛋白護髮 480 480 9 消費 spa洗髮 500 500 11 消費 洗髮 3…" at bounding box center [60, 92] width 105 height 120
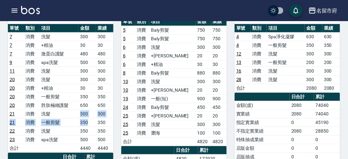
drag, startPoint x: 72, startPoint y: 101, endPoint x: 91, endPoint y: 112, distance: 21.3
click at [91, 112] on tbody "7 消費 洗髮 300 300 7 消費 +精油 30 30 7 消費 激蛋白護髮 480 480 9 消費 spa洗髮 500 500 11 消費 洗髮 3…" at bounding box center [60, 92] width 105 height 120
click at [91, 118] on td "350" at bounding box center [86, 122] width 17 height 9
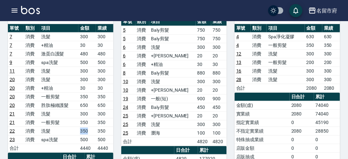
drag, startPoint x: 77, startPoint y: 119, endPoint x: 88, endPoint y: 121, distance: 10.4
click at [88, 126] on tr "22 消費 洗髮 350 350" at bounding box center [60, 130] width 105 height 9
click at [88, 126] on td "350" at bounding box center [86, 130] width 17 height 9
drag, startPoint x: 78, startPoint y: 128, endPoint x: 95, endPoint y: 133, distance: 18.0
click at [95, 135] on tr "23 消費 spa洗髮 500 500" at bounding box center [60, 139] width 105 height 9
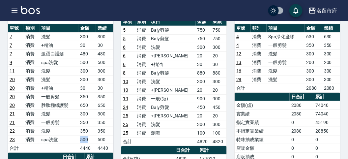
click at [95, 135] on td "500" at bounding box center [86, 139] width 17 height 9
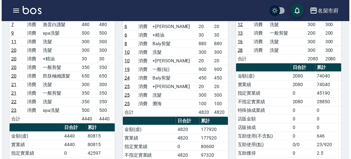
scroll to position [66, 0]
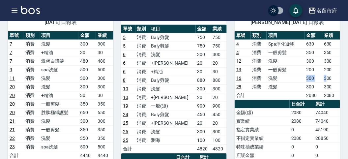
drag, startPoint x: 307, startPoint y: 72, endPoint x: 326, endPoint y: 74, distance: 19.8
click at [326, 74] on tr "16 消費 洗髮 300 300" at bounding box center [286, 78] width 105 height 9
click at [326, 74] on td "300" at bounding box center [331, 78] width 18 height 9
drag, startPoint x: 306, startPoint y: 53, endPoint x: 333, endPoint y: 56, distance: 27.5
click at [333, 57] on tr "12 消費 洗髮 300 300" at bounding box center [286, 61] width 105 height 9
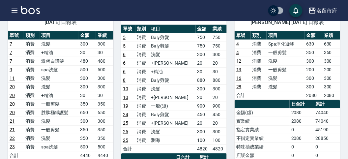
click at [331, 65] on td "200" at bounding box center [331, 69] width 18 height 9
click at [323, 65] on td "200" at bounding box center [331, 69] width 18 height 9
drag, startPoint x: 323, startPoint y: 60, endPoint x: 334, endPoint y: 62, distance: 11.4
click at [334, 65] on td "200" at bounding box center [331, 69] width 18 height 9
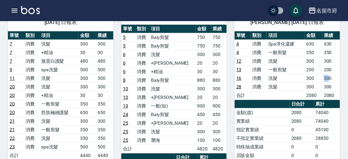
drag, startPoint x: 319, startPoint y: 71, endPoint x: 330, endPoint y: 73, distance: 10.6
click at [330, 74] on tr "16 消費 洗髮 300 300" at bounding box center [286, 78] width 105 height 9
click at [330, 74] on td "300" at bounding box center [331, 78] width 18 height 9
drag, startPoint x: 326, startPoint y: 80, endPoint x: 333, endPoint y: 80, distance: 7.2
click at [333, 82] on td "300" at bounding box center [331, 86] width 18 height 9
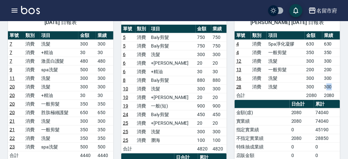
click at [333, 82] on td "300" at bounding box center [331, 86] width 18 height 9
click at [225, 120] on td "20" at bounding box center [218, 123] width 15 height 9
click at [16, 14] on icon "button" at bounding box center [15, 11] width 8 height 8
click at [15, 12] on icon "button" at bounding box center [15, 11] width 6 height 4
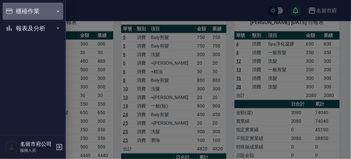
click at [15, 12] on button "櫃檯作業" at bounding box center [33, 11] width 61 height 17
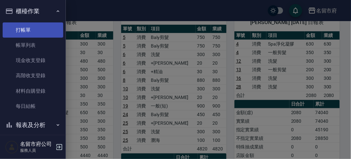
click at [16, 27] on link "打帳單" at bounding box center [33, 29] width 61 height 15
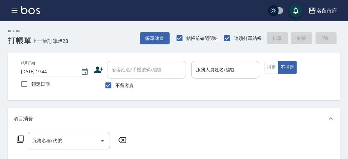
click at [111, 41] on div "Key In 打帳單 上一筆訂單:#28 帳單速查 結帳前確認明細 連續打單結帳 掛單 結帳 明細" at bounding box center [170, 33] width 340 height 24
click at [196, 88] on div "帳單日期 [DATE] 19:44 鎖定日期 顧客姓名/手機號碼/編號 顧客姓名/手機號碼/編號 不留客資 服務人員姓名/編號 服務人員姓名/編號 指定 不指定" at bounding box center [174, 76] width 316 height 31
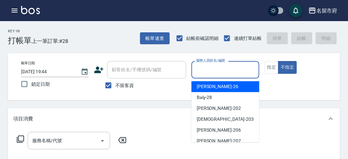
click at [203, 70] on input "服務人員姓名/編號" at bounding box center [225, 70] width 62 height 12
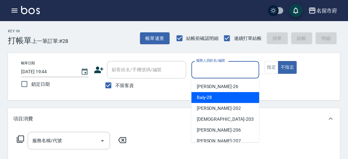
click at [207, 100] on span "Baly -28" at bounding box center [204, 97] width 15 height 7
type input "Baly-28"
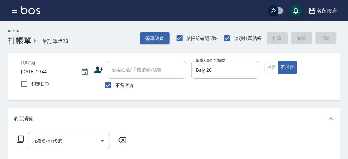
click at [24, 136] on icon at bounding box center [20, 138] width 7 height 7
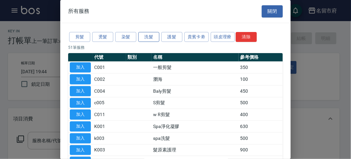
click at [145, 39] on button "洗髮" at bounding box center [148, 37] width 21 height 10
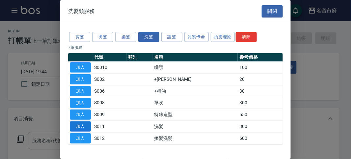
click at [77, 123] on button "加入" at bounding box center [80, 126] width 21 height 10
type input "洗髮(S011)"
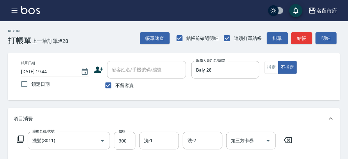
click at [17, 139] on icon at bounding box center [20, 138] width 7 height 7
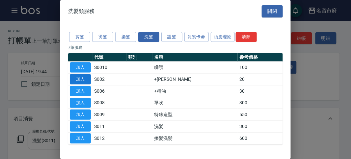
click at [87, 79] on button "加入" at bounding box center [80, 79] width 21 height 10
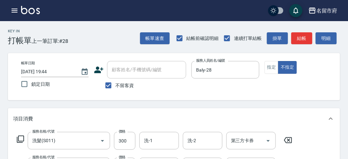
click at [21, 135] on icon at bounding box center [20, 139] width 8 height 8
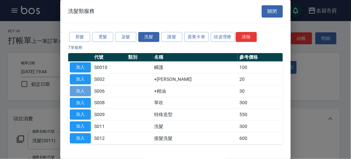
click at [80, 91] on button "加入" at bounding box center [80, 91] width 21 height 10
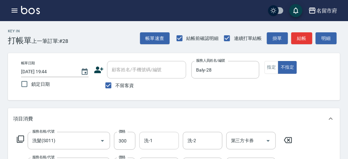
click at [148, 142] on input "洗-1" at bounding box center [159, 141] width 34 height 12
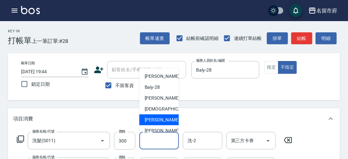
scroll to position [72, 0]
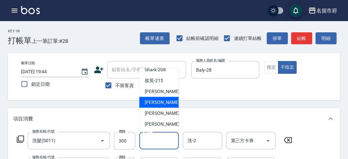
click at [157, 102] on span "Min Min -218" at bounding box center [167, 102] width 44 height 7
type input "Min Min-218"
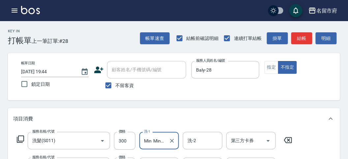
scroll to position [73, 0]
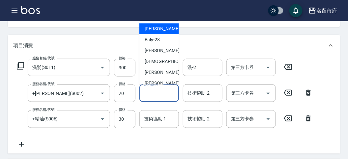
click at [160, 96] on input "技術協助-1" at bounding box center [159, 93] width 34 height 12
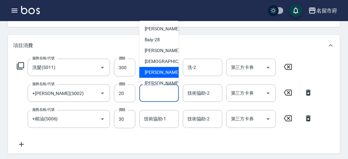
scroll to position [72, 0]
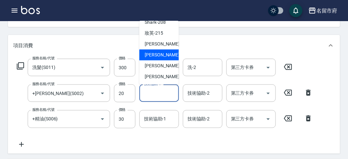
drag, startPoint x: 166, startPoint y: 57, endPoint x: 155, endPoint y: 74, distance: 20.3
click at [166, 57] on span "Min Min -218" at bounding box center [167, 54] width 44 height 7
type input "Min Min-218"
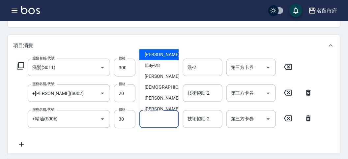
click at [158, 117] on input "技術協助-1" at bounding box center [159, 119] width 34 height 12
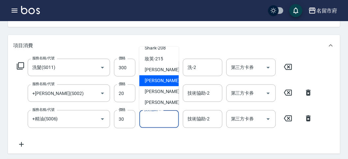
click at [158, 80] on span "Min Min -218" at bounding box center [167, 80] width 44 height 7
type input "Min Min-218"
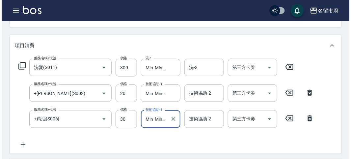
scroll to position [244, 0]
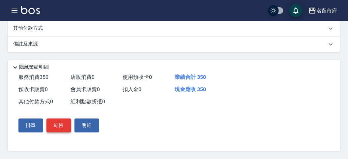
drag, startPoint x: 53, startPoint y: 124, endPoint x: 57, endPoint y: 121, distance: 4.9
click at [53, 124] on button "結帳" at bounding box center [58, 126] width 25 height 14
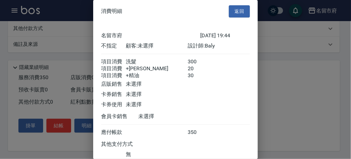
scroll to position [51, 0]
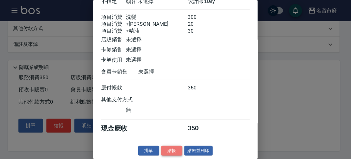
click at [167, 149] on button "結帳" at bounding box center [171, 151] width 21 height 10
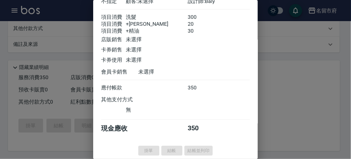
type input "[DATE] 19:45"
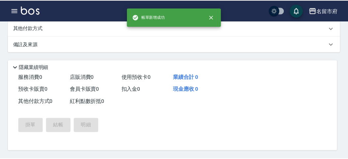
scroll to position [0, 0]
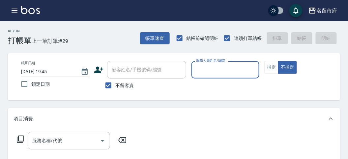
type input "0"
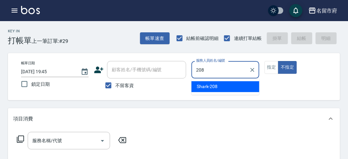
click at [214, 87] on span "Shark -208" at bounding box center [207, 86] width 21 height 7
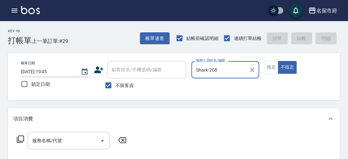
type input "Shark-208"
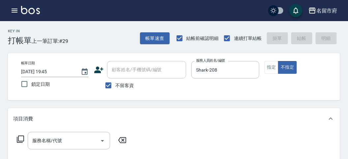
click at [19, 136] on icon at bounding box center [20, 139] width 8 height 8
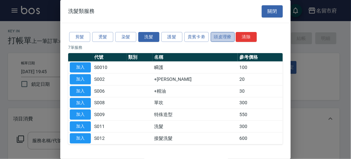
click at [215, 37] on button "頭皮理療" at bounding box center [223, 37] width 24 height 10
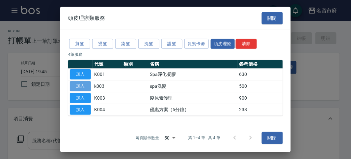
click at [80, 85] on button "加入" at bounding box center [80, 86] width 21 height 10
type input "spa洗髮(k003)"
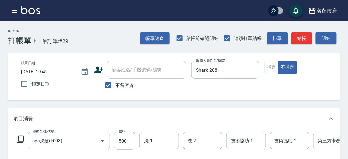
click at [22, 137] on icon at bounding box center [20, 139] width 8 height 8
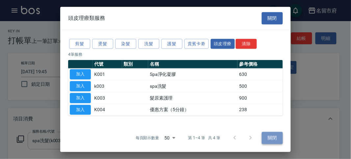
click at [276, 138] on button "關閉" at bounding box center [272, 138] width 21 height 12
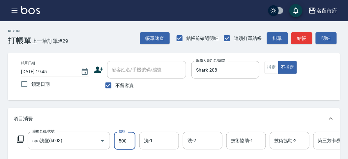
click at [132, 142] on input "500" at bounding box center [124, 141] width 21 height 18
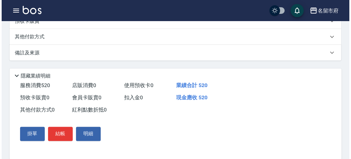
scroll to position [199, 0]
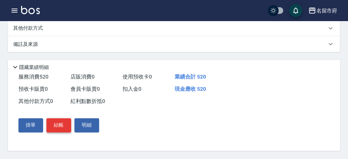
type input "520"
click at [59, 125] on button "結帳" at bounding box center [58, 125] width 25 height 14
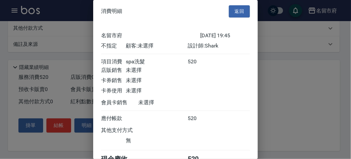
scroll to position [37, 0]
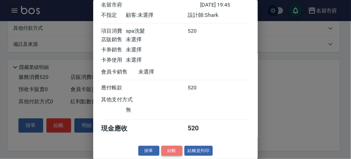
click at [171, 152] on button "結帳" at bounding box center [171, 151] width 21 height 10
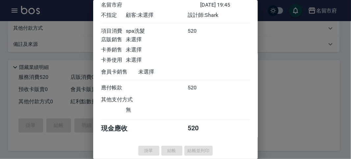
type input "[DATE] 19:51"
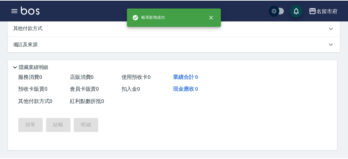
scroll to position [0, 0]
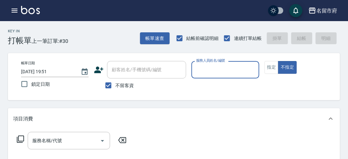
click at [232, 67] on input "服務人員姓名/編號" at bounding box center [225, 70] width 62 height 12
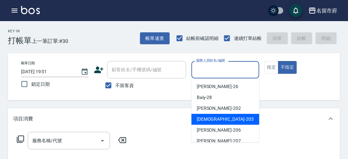
scroll to position [72, 0]
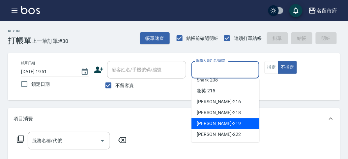
click at [218, 121] on span "[PERSON_NAME] -219" at bounding box center [219, 123] width 44 height 7
type input "[PERSON_NAME]-219"
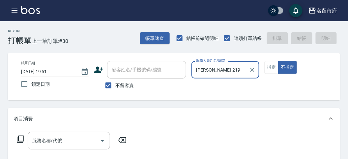
click at [23, 142] on icon at bounding box center [20, 139] width 8 height 8
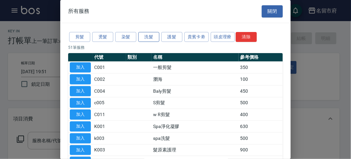
click at [148, 35] on button "洗髮" at bounding box center [148, 37] width 21 height 10
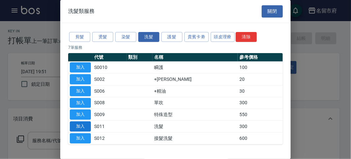
drag, startPoint x: 87, startPoint y: 126, endPoint x: 58, endPoint y: 137, distance: 31.8
click at [87, 126] on button "加入" at bounding box center [80, 126] width 21 height 10
type input "洗髮(S011)"
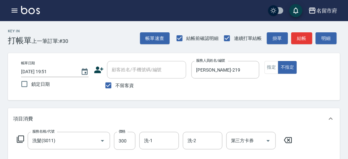
click at [19, 136] on icon at bounding box center [20, 139] width 8 height 8
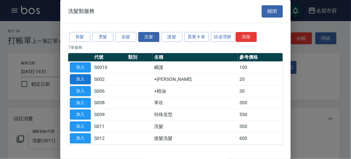
click at [77, 78] on button "加入" at bounding box center [80, 79] width 21 height 10
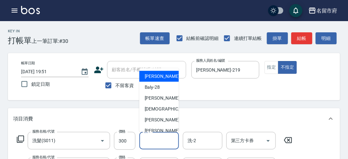
click at [152, 137] on input "洗-1" at bounding box center [159, 141] width 34 height 12
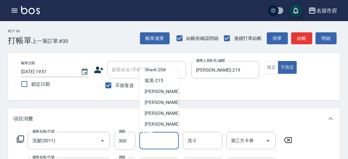
click at [153, 123] on span "[PERSON_NAME] -222" at bounding box center [167, 124] width 44 height 7
type input "[PERSON_NAME]-222"
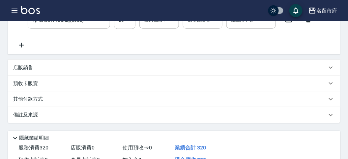
scroll to position [37, 0]
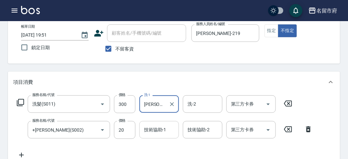
click at [144, 129] on div "技術協助-1 技術協助-1" at bounding box center [159, 129] width 40 height 17
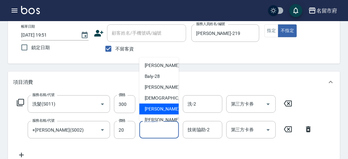
scroll to position [72, 0]
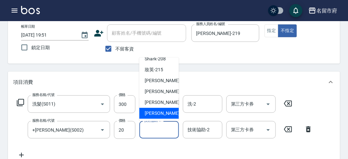
click at [146, 111] on span "[PERSON_NAME] -222" at bounding box center [167, 113] width 44 height 7
type input "[PERSON_NAME]-222"
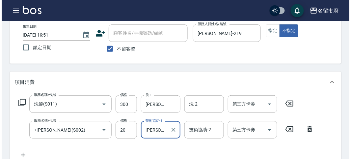
scroll to position [218, 0]
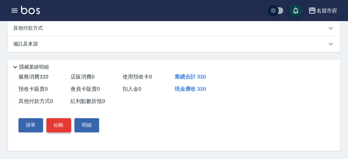
click at [59, 124] on button "結帳" at bounding box center [58, 125] width 25 height 14
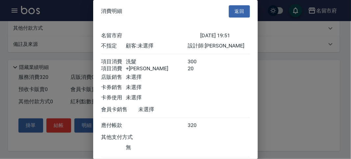
scroll to position [44, 0]
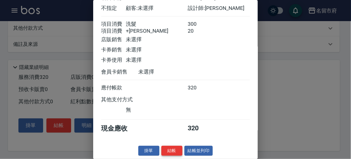
click at [164, 148] on button "結帳" at bounding box center [171, 151] width 21 height 10
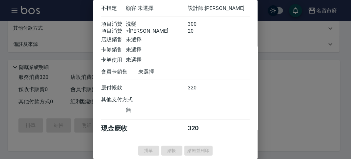
type input "[DATE] 19:52"
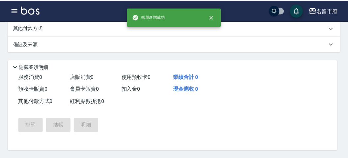
scroll to position [0, 0]
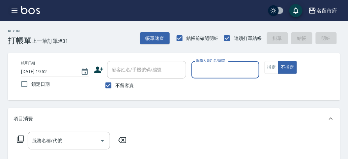
click at [15, 9] on icon "button" at bounding box center [15, 11] width 6 height 4
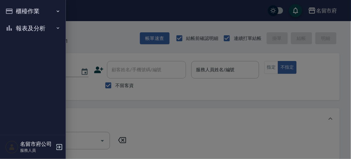
click at [15, 9] on button "櫃檯作業" at bounding box center [33, 11] width 61 height 17
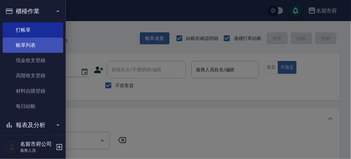
click at [39, 46] on link "帳單列表" at bounding box center [33, 45] width 61 height 15
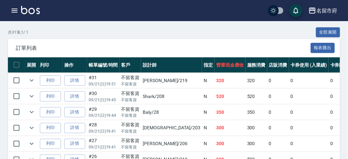
scroll to position [256, 0]
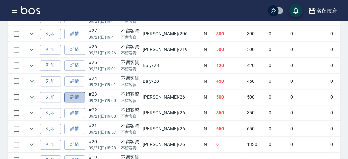
click at [70, 94] on link "詳情" at bounding box center [74, 97] width 21 height 10
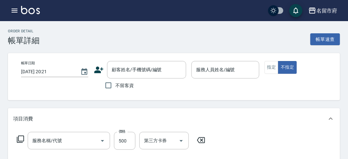
type input "[DATE] 19:00"
checkbox input "true"
type input "[PERSON_NAME]-26"
type input "spa洗髮(k003)"
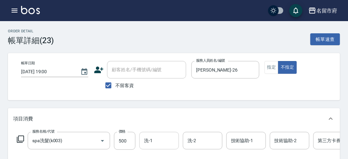
scroll to position [37, 0]
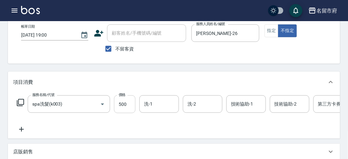
click at [126, 105] on input "500" at bounding box center [124, 104] width 21 height 18
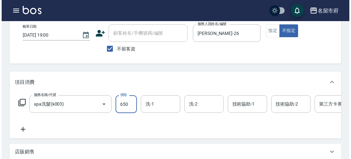
scroll to position [177, 0]
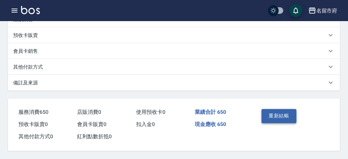
type input "650"
click at [279, 117] on button "重新結帳" at bounding box center [278, 116] width 35 height 14
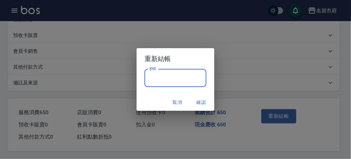
click at [177, 81] on input "密碼" at bounding box center [176, 78] width 62 height 18
type input "*****"
click at [201, 102] on button "確認" at bounding box center [201, 102] width 21 height 12
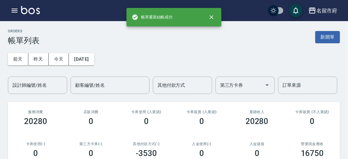
click at [158, 64] on div "[DATE] [DATE] [DATE] [DATE] 設計師編號/姓名 設計師編號/姓名 顧客編號/姓名 顧客編號/姓名 其他付款方式 其他付款方式 第三方…" at bounding box center [174, 69] width 332 height 49
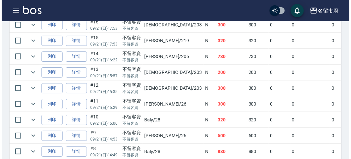
scroll to position [183, 0]
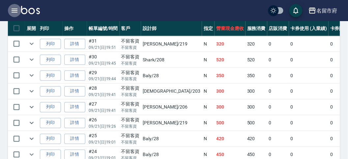
click at [14, 9] on icon "button" at bounding box center [15, 11] width 6 height 4
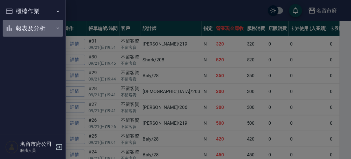
click at [32, 30] on button "報表及分析" at bounding box center [33, 28] width 61 height 17
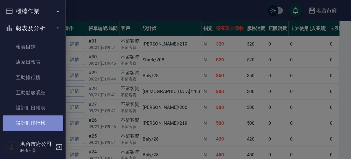
click at [48, 120] on link "設計師排行榜" at bounding box center [33, 122] width 61 height 15
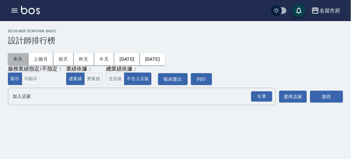
click at [15, 59] on button "本月" at bounding box center [18, 59] width 20 height 12
click at [259, 98] on div "全選" at bounding box center [261, 96] width 21 height 10
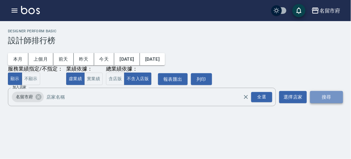
click at [319, 97] on button "搜尋" at bounding box center [326, 97] width 33 height 12
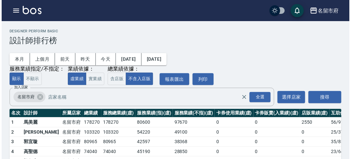
scroll to position [58, 0]
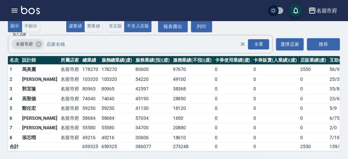
click at [228, 23] on div "本月 上個月 [DATE] [DATE] [DATE] [DATE] [DATE] 服務業績指定/不指定： 顯示 不顯示 業績依據： 虛業績 實業績 總業績依…" at bounding box center [174, 12] width 332 height 40
click at [14, 10] on icon "button" at bounding box center [15, 11] width 8 height 8
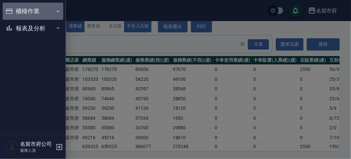
click at [20, 10] on button "櫃檯作業" at bounding box center [33, 11] width 61 height 17
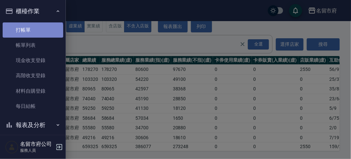
click at [32, 33] on link "打帳單" at bounding box center [33, 29] width 61 height 15
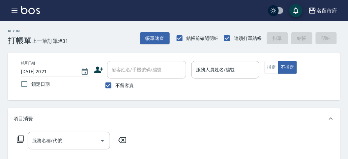
click at [109, 37] on div "Key In 打帳單 上一筆訂單:#31 帳單速查 結帳前確認明細 連續打單結帳 掛單 結帳 明細" at bounding box center [170, 33] width 340 height 24
click at [72, 40] on div "Key In 打帳單 上一筆訂單:#31 帳單速查 結帳前確認明細 連續打單結帳 掛單 結帳 明細" at bounding box center [170, 33] width 340 height 24
click at [115, 38] on div "Key In 打帳單 上一筆訂單:#31 帳單速查 結帳前確認明細 連續打單結帳 掛單 結帳 明細" at bounding box center [170, 33] width 340 height 24
click at [14, 9] on icon "button" at bounding box center [15, 11] width 6 height 4
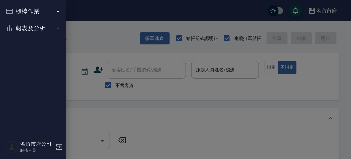
click at [16, 9] on button "櫃檯作業" at bounding box center [33, 11] width 61 height 17
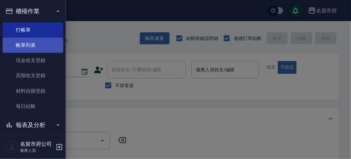
click at [41, 44] on link "帳單列表" at bounding box center [33, 45] width 61 height 15
click at [49, 48] on link "帳單列表" at bounding box center [33, 45] width 61 height 15
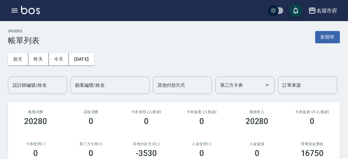
click at [75, 41] on div "ORDERS 帳單列表 新開單" at bounding box center [174, 37] width 332 height 16
click at [14, 9] on icon "button" at bounding box center [15, 11] width 6 height 4
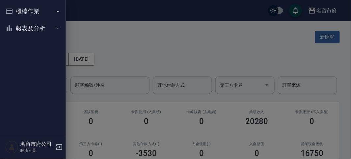
click at [19, 10] on button "櫃檯作業" at bounding box center [33, 11] width 61 height 17
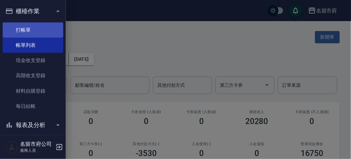
click at [41, 33] on link "打帳單" at bounding box center [33, 29] width 61 height 15
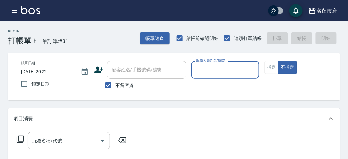
click at [215, 73] on input "服務人員姓名/編號" at bounding box center [225, 70] width 62 height 12
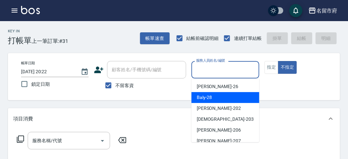
click at [206, 97] on span "Baly -28" at bounding box center [204, 97] width 15 height 7
type input "Baly-28"
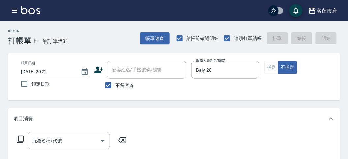
click at [22, 137] on icon at bounding box center [20, 139] width 8 height 8
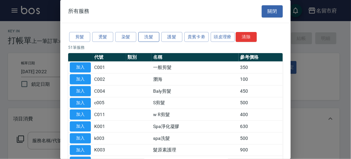
click at [155, 35] on button "洗髮" at bounding box center [148, 37] width 21 height 10
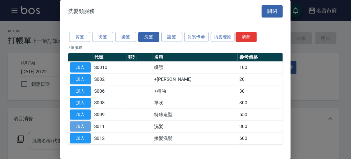
click at [81, 126] on button "加入" at bounding box center [80, 126] width 21 height 10
type input "洗髮(S011)"
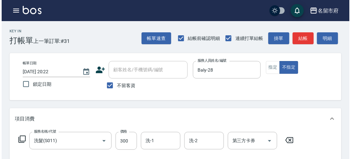
scroll to position [193, 0]
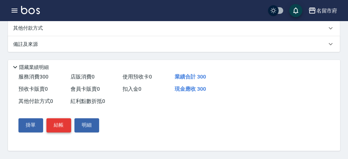
click at [58, 123] on button "結帳" at bounding box center [58, 125] width 25 height 14
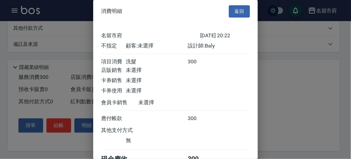
scroll to position [37, 0]
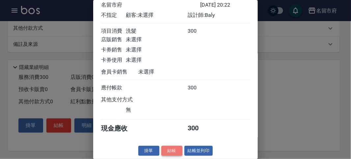
click at [175, 152] on button "結帳" at bounding box center [171, 151] width 21 height 10
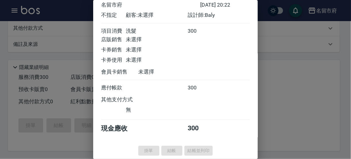
type input "[DATE] 20:31"
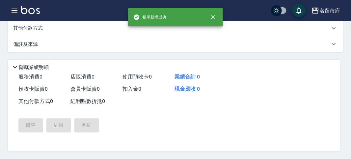
scroll to position [0, 0]
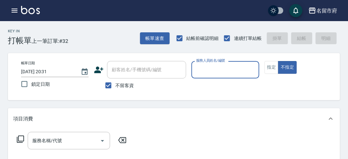
drag, startPoint x: 207, startPoint y: 68, endPoint x: 211, endPoint y: 71, distance: 4.7
click at [211, 70] on input "服務人員姓名/編號" at bounding box center [225, 70] width 62 height 12
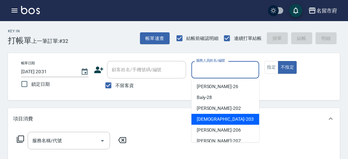
click at [206, 121] on span "聖德 -203" at bounding box center [225, 119] width 57 height 7
type input "聖德-203"
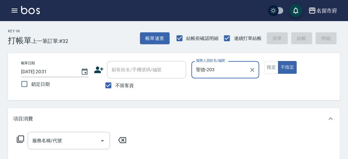
click at [22, 138] on icon at bounding box center [20, 139] width 8 height 8
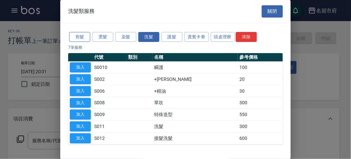
click at [79, 38] on button "剪髮" at bounding box center [79, 37] width 21 height 10
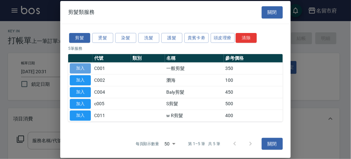
click at [81, 68] on button "加入" at bounding box center [80, 68] width 21 height 10
type input "一般剪髮(C001)"
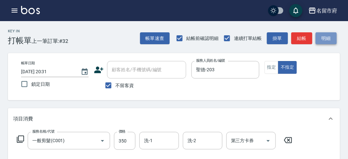
click at [323, 37] on button "明細" at bounding box center [325, 38] width 21 height 12
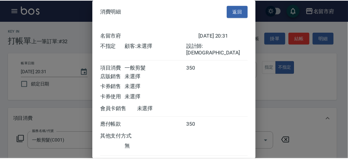
scroll to position [37, 0]
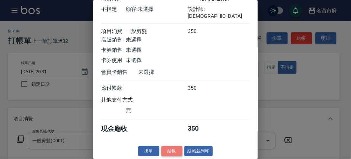
click at [166, 150] on button "結帳" at bounding box center [171, 151] width 21 height 10
type input "[DATE] 20:32"
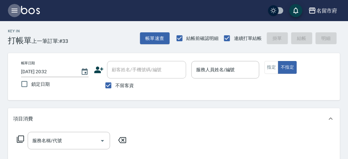
click at [14, 8] on icon "button" at bounding box center [15, 11] width 8 height 8
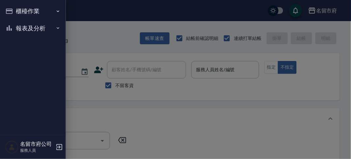
click at [22, 25] on button "報表及分析" at bounding box center [33, 28] width 61 height 17
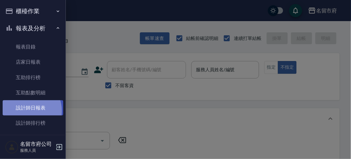
click at [26, 111] on link "設計師日報表" at bounding box center [33, 107] width 61 height 15
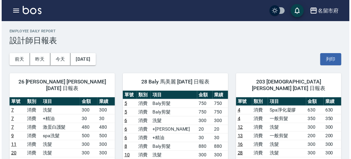
scroll to position [73, 0]
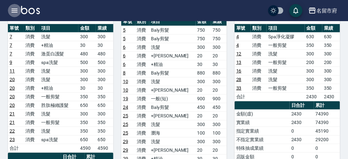
click at [16, 12] on icon "button" at bounding box center [15, 11] width 6 height 4
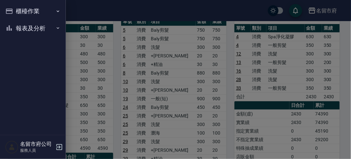
click at [14, 12] on button "櫃檯作業" at bounding box center [33, 11] width 61 height 17
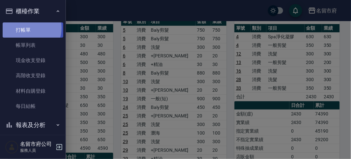
click at [27, 28] on link "打帳單" at bounding box center [33, 29] width 61 height 15
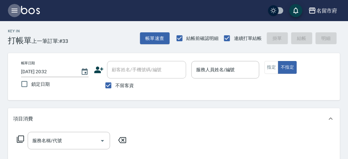
click at [15, 8] on icon "button" at bounding box center [15, 11] width 8 height 8
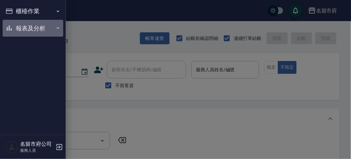
click at [39, 29] on button "報表及分析" at bounding box center [33, 28] width 61 height 17
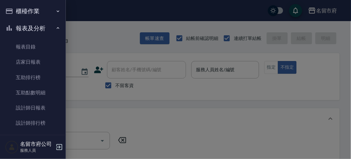
drag, startPoint x: 100, startPoint y: 41, endPoint x: 34, endPoint y: 4, distance: 75.4
click at [99, 41] on div at bounding box center [175, 79] width 351 height 159
